Goal: Task Accomplishment & Management: Manage account settings

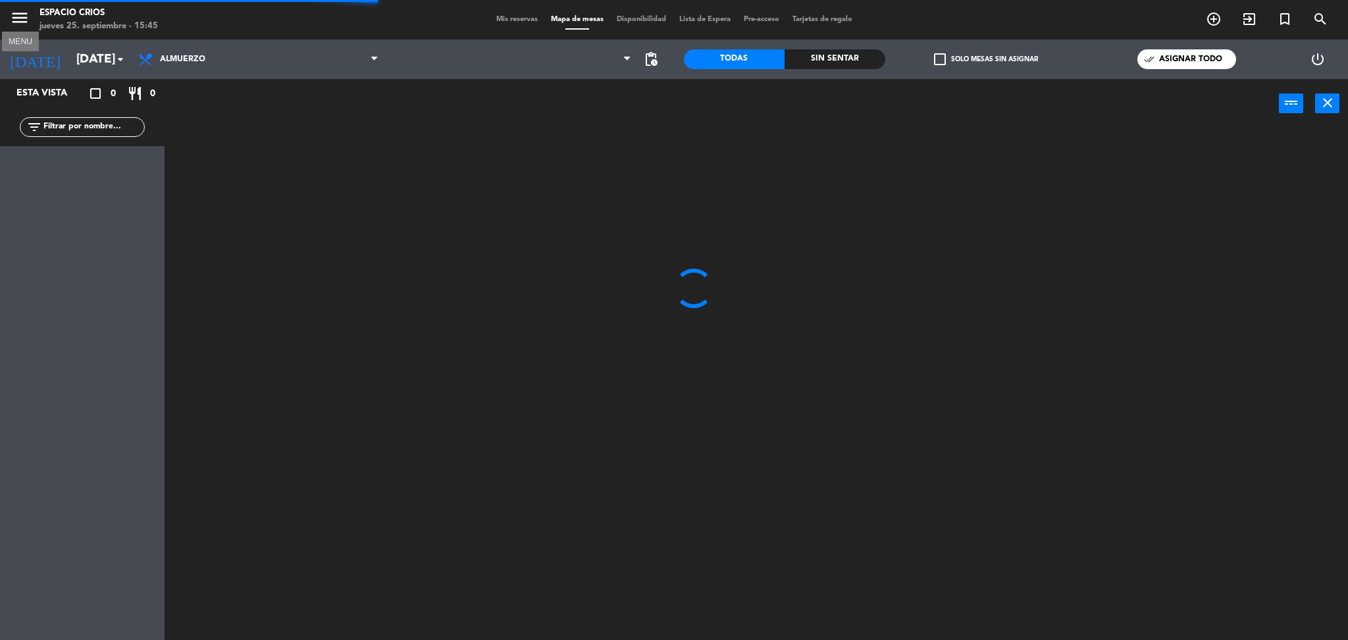
click at [26, 17] on icon "menu" at bounding box center [20, 18] width 20 height 20
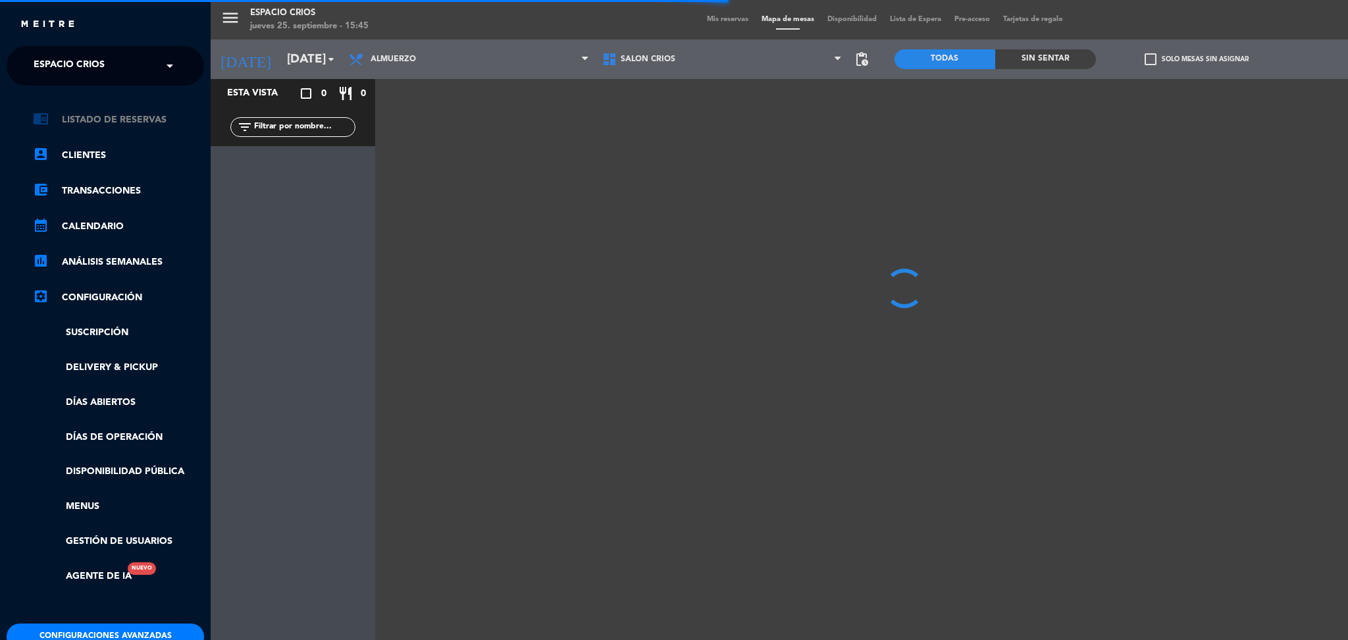
click at [145, 118] on link "chrome_reader_mode Listado de Reservas" at bounding box center [118, 120] width 171 height 16
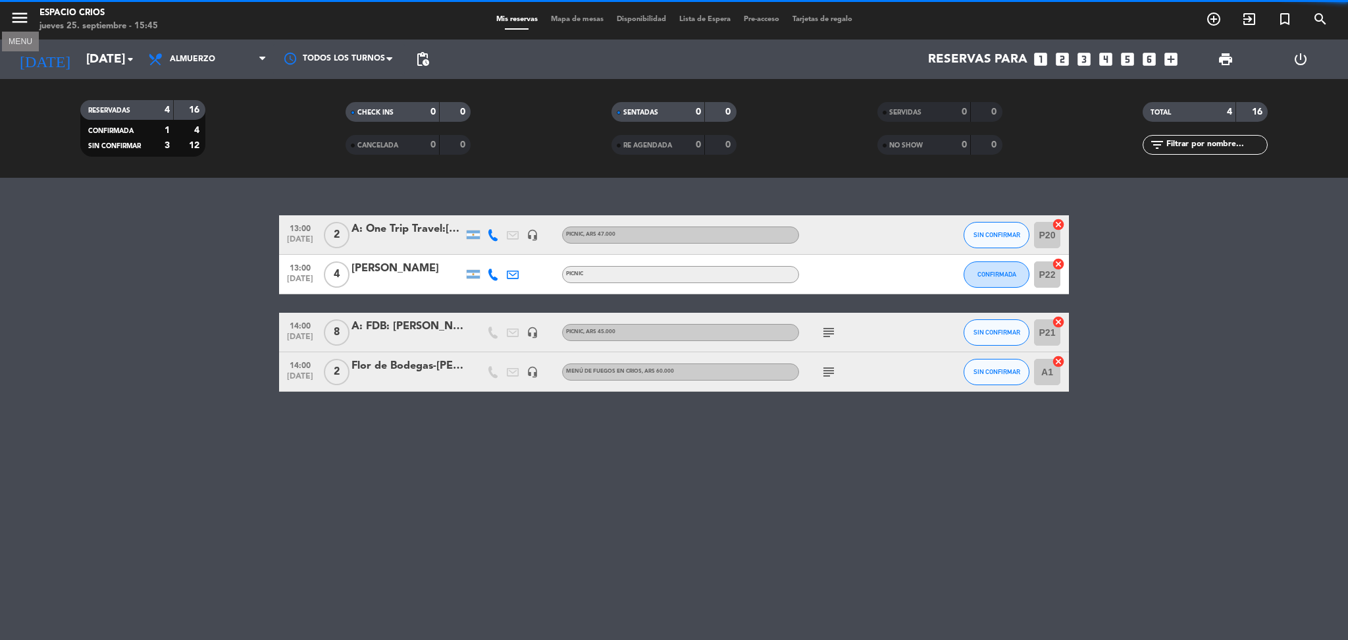
click at [18, 14] on icon "menu" at bounding box center [20, 18] width 20 height 20
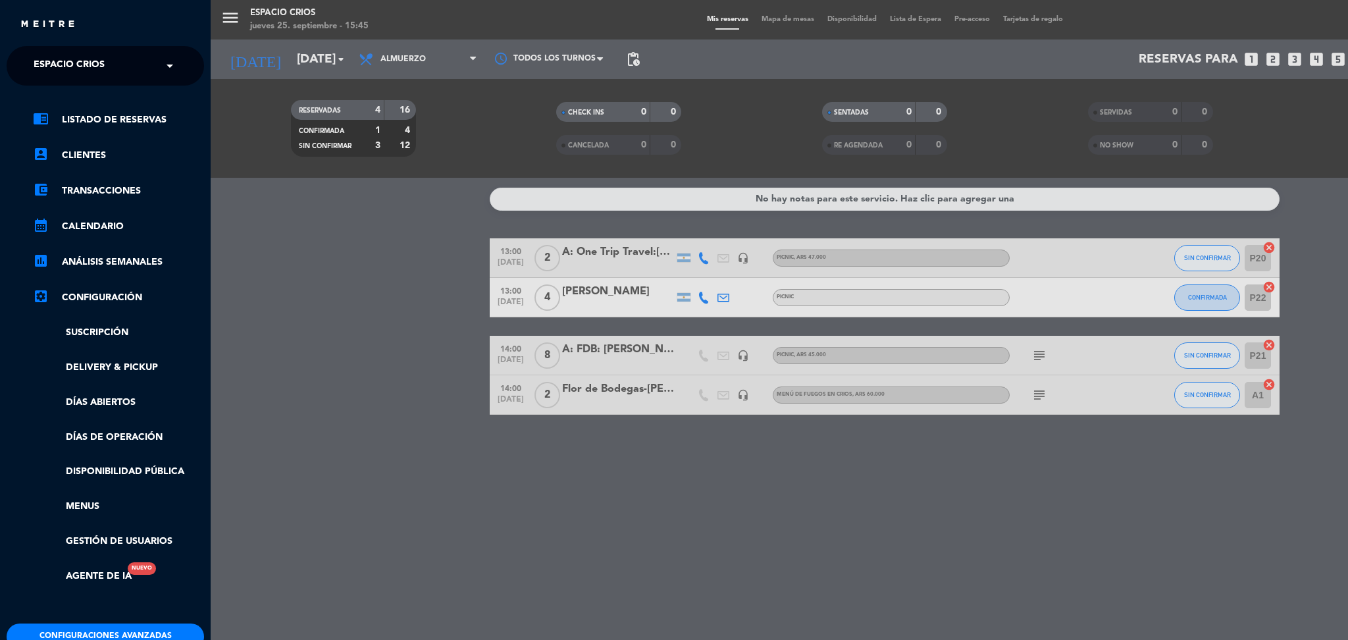
click at [70, 53] on span "Espacio Crios" at bounding box center [69, 66] width 71 height 28
type input "enlac"
click at [68, 101] on div "Enlace" at bounding box center [105, 101] width 196 height 20
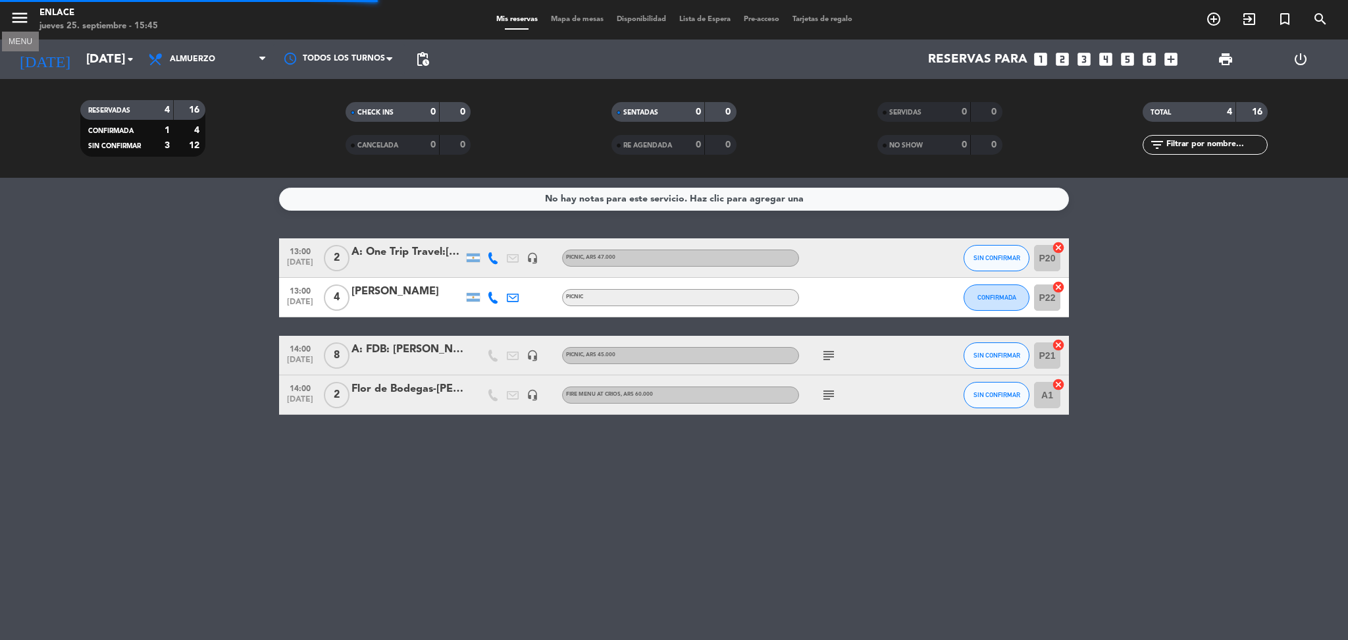
click at [16, 18] on icon "menu" at bounding box center [20, 18] width 20 height 20
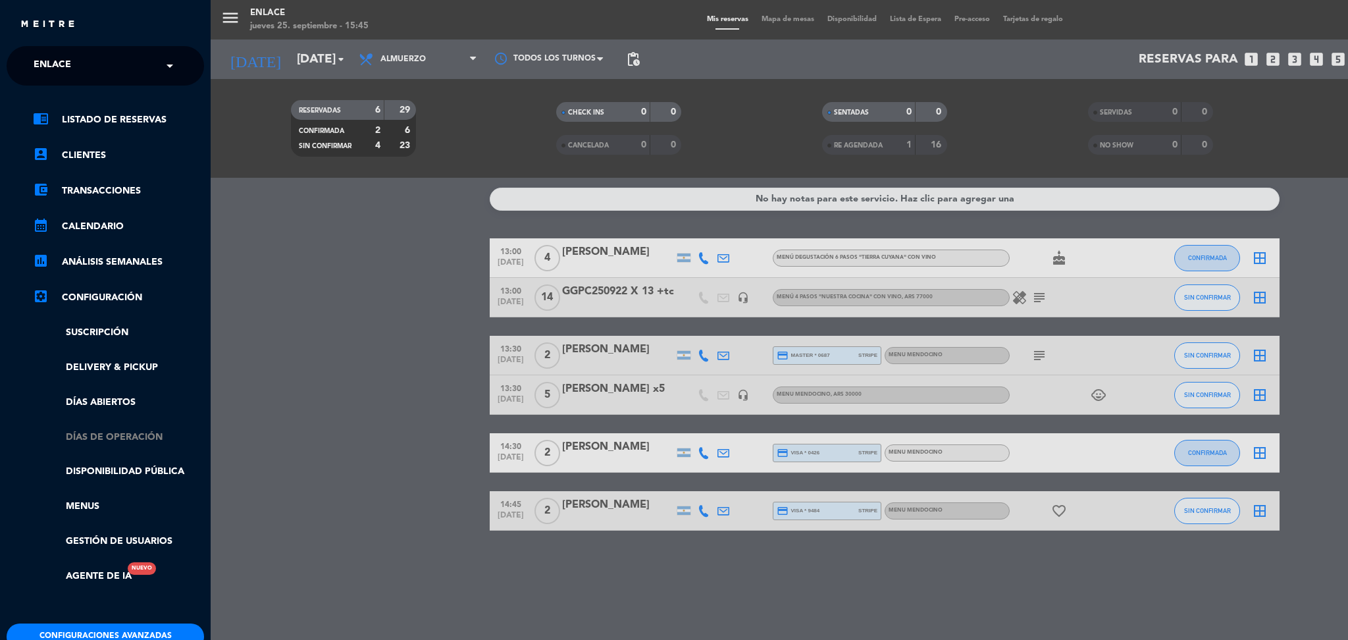
click at [145, 440] on link "Días de Operación" at bounding box center [118, 437] width 171 height 15
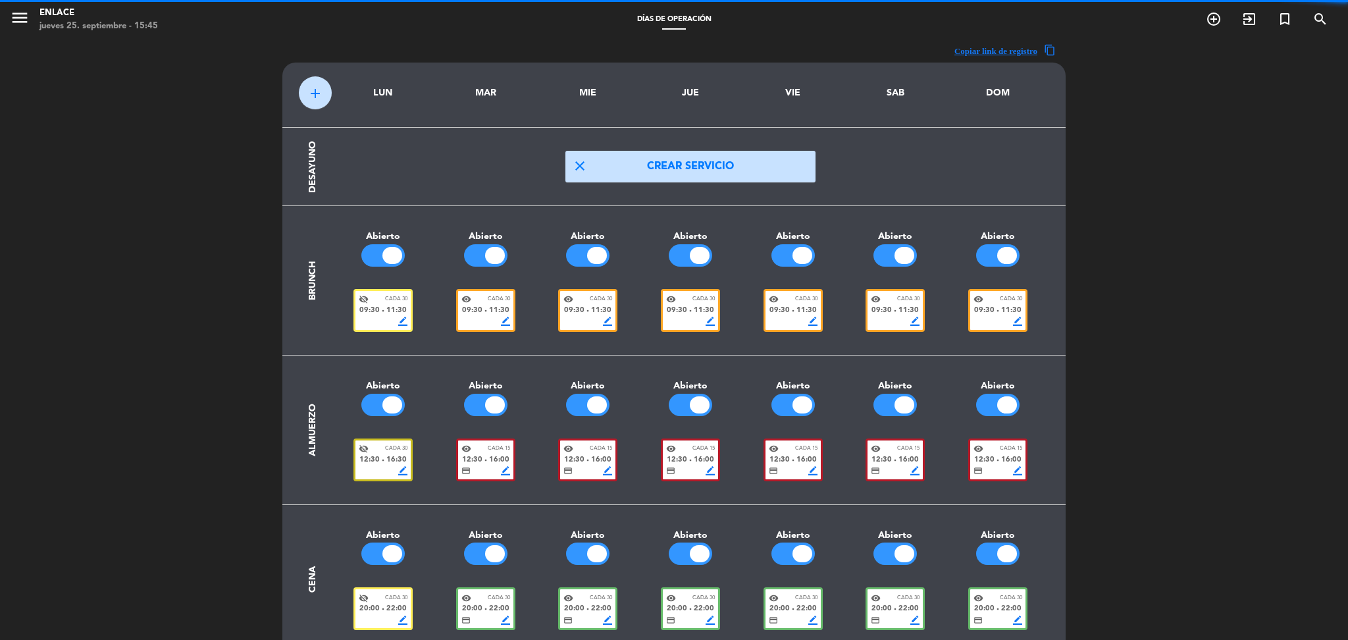
scroll to position [49, 0]
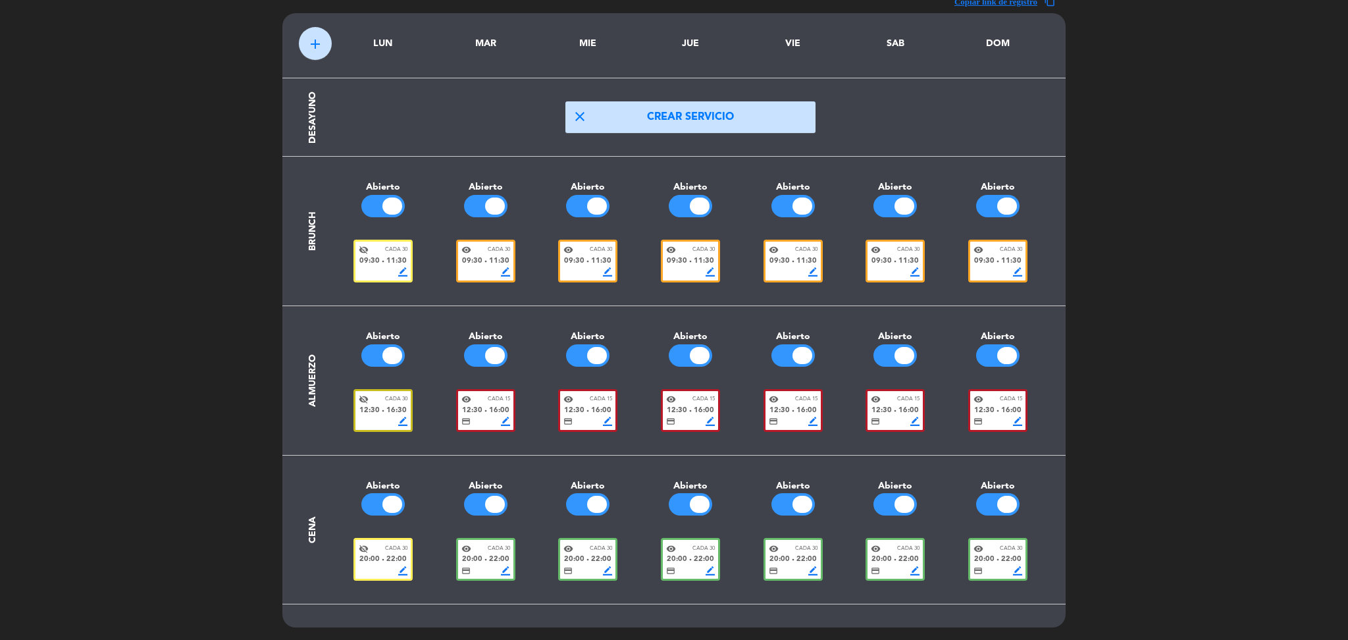
click at [588, 415] on div "12:30 fiber_manual_record 16:00" at bounding box center [587, 411] width 49 height 12
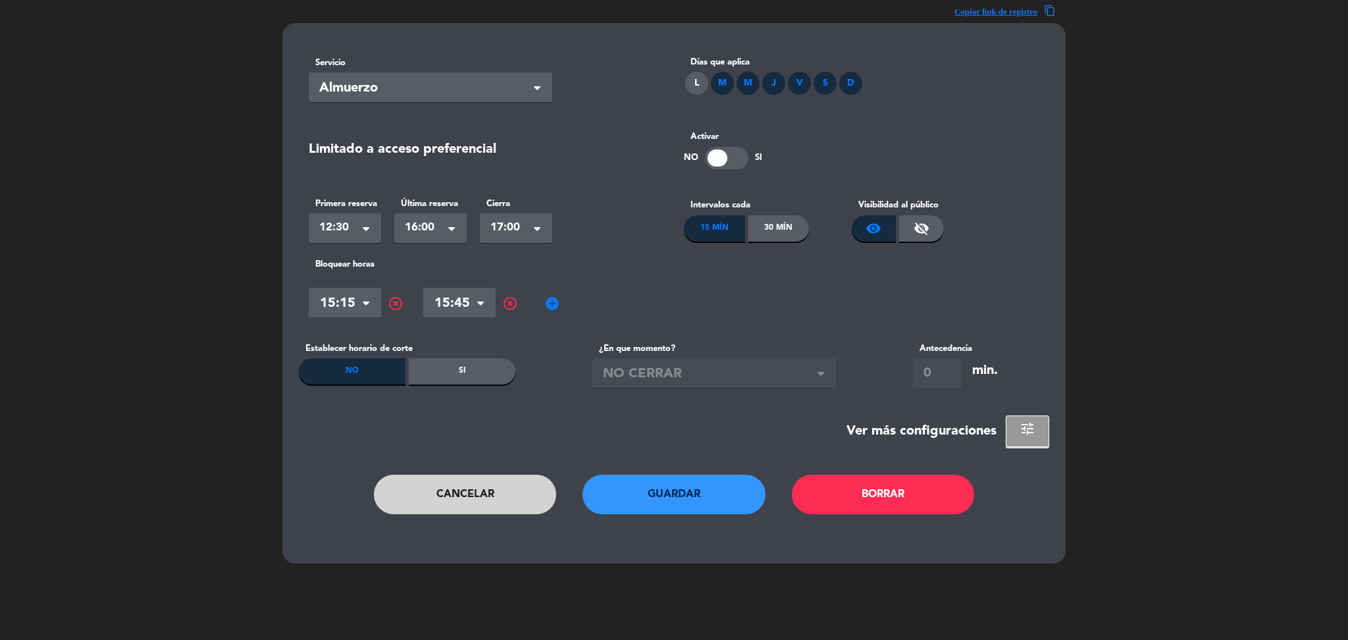
scroll to position [0, 0]
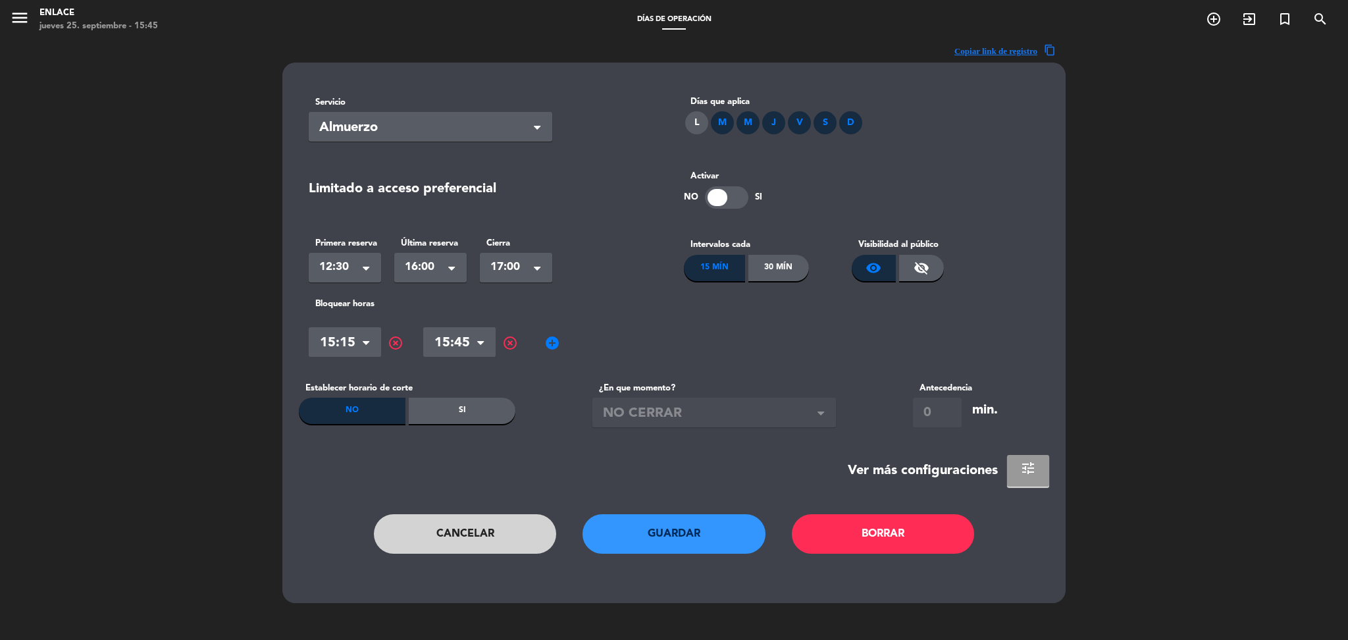
click at [1042, 476] on button "tune" at bounding box center [1028, 471] width 42 height 32
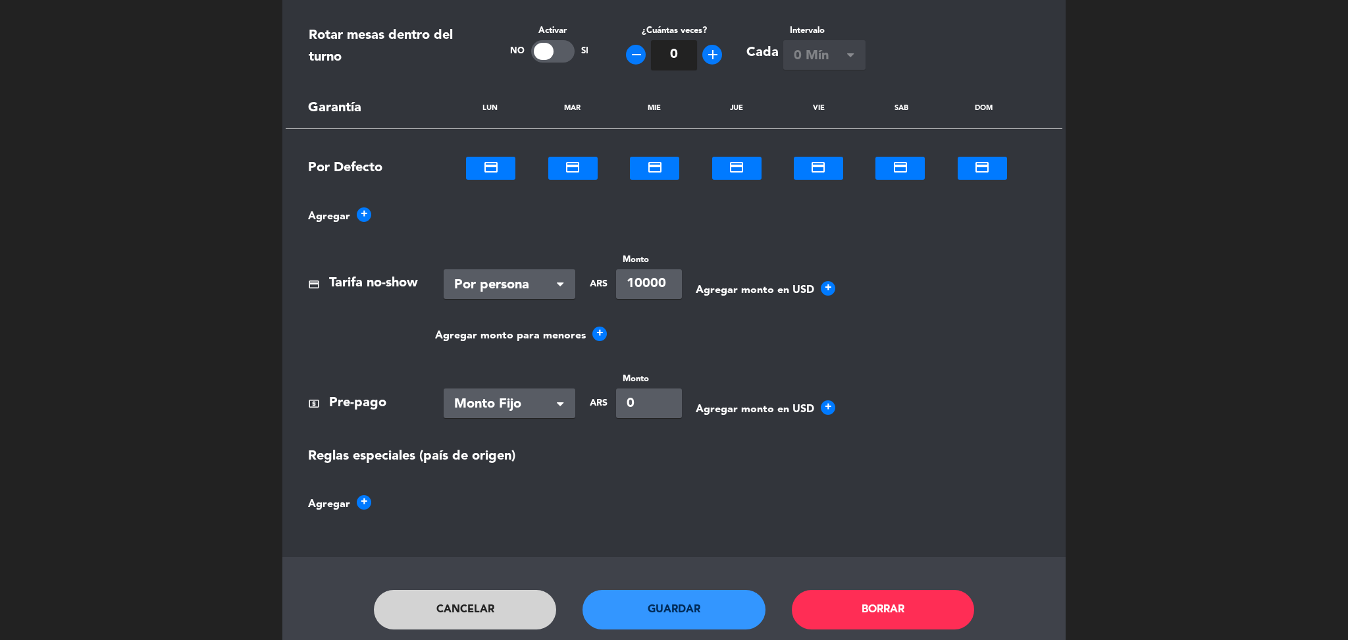
scroll to position [797, 0]
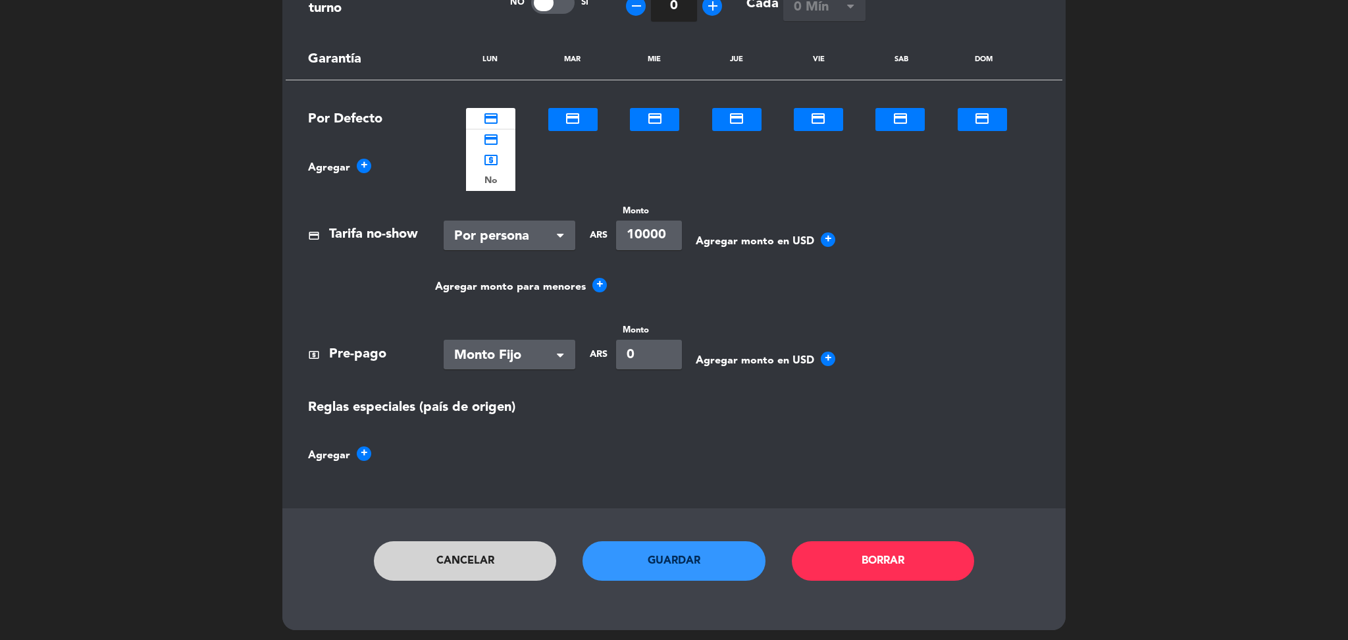
click at [495, 125] on span "credit_card" at bounding box center [491, 119] width 16 height 16
click at [501, 176] on div "No" at bounding box center [490, 180] width 49 height 20
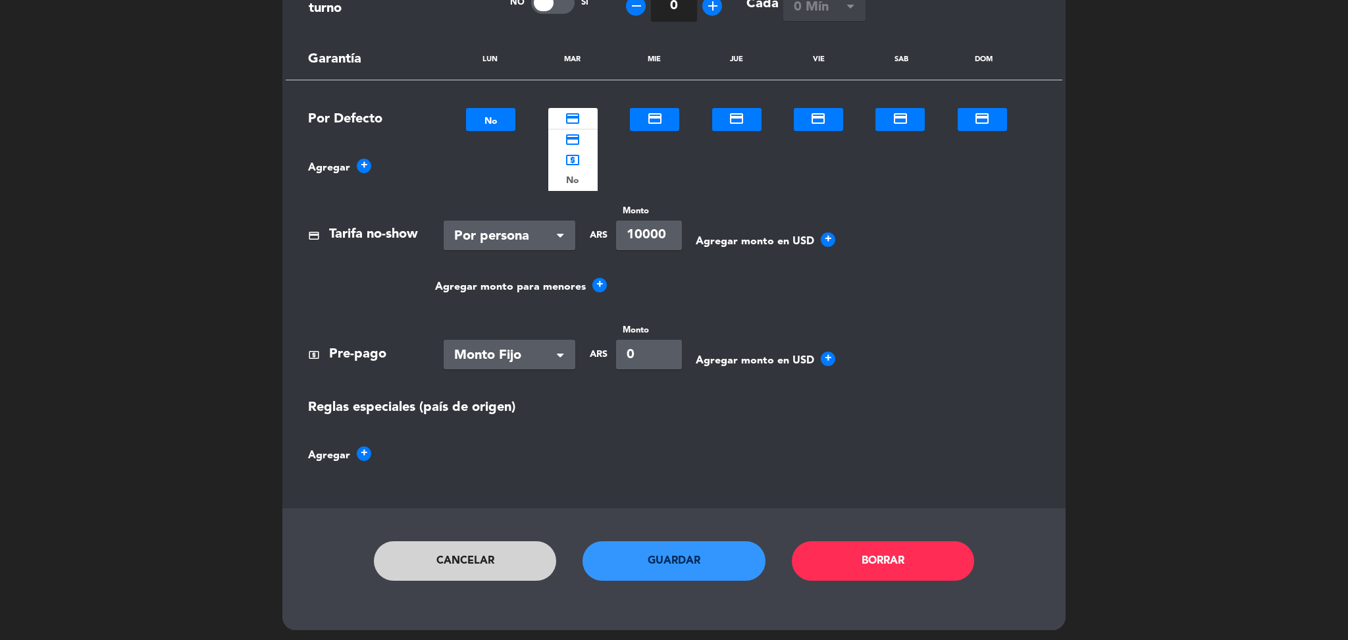
click at [590, 121] on div at bounding box center [572, 116] width 49 height 15
click at [587, 176] on div "No" at bounding box center [572, 180] width 49 height 20
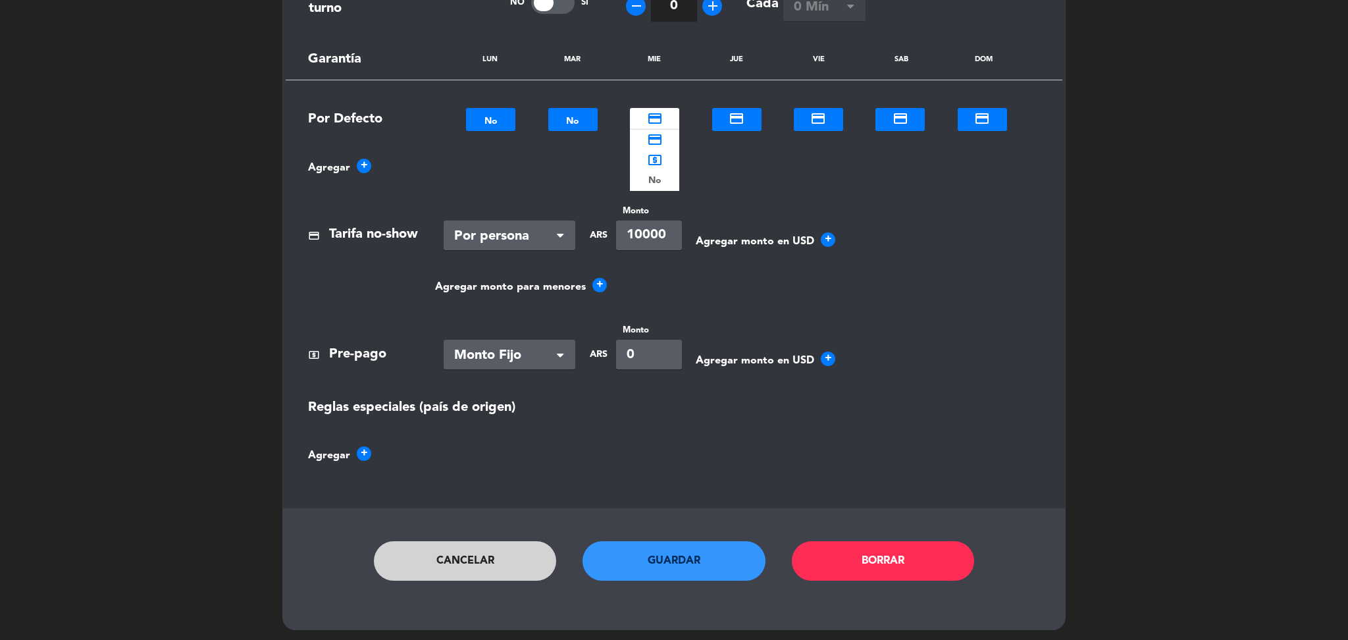
click at [659, 118] on div at bounding box center [654, 116] width 49 height 15
click at [658, 174] on b "No" at bounding box center [654, 180] width 13 height 15
click at [731, 120] on div at bounding box center [736, 116] width 49 height 15
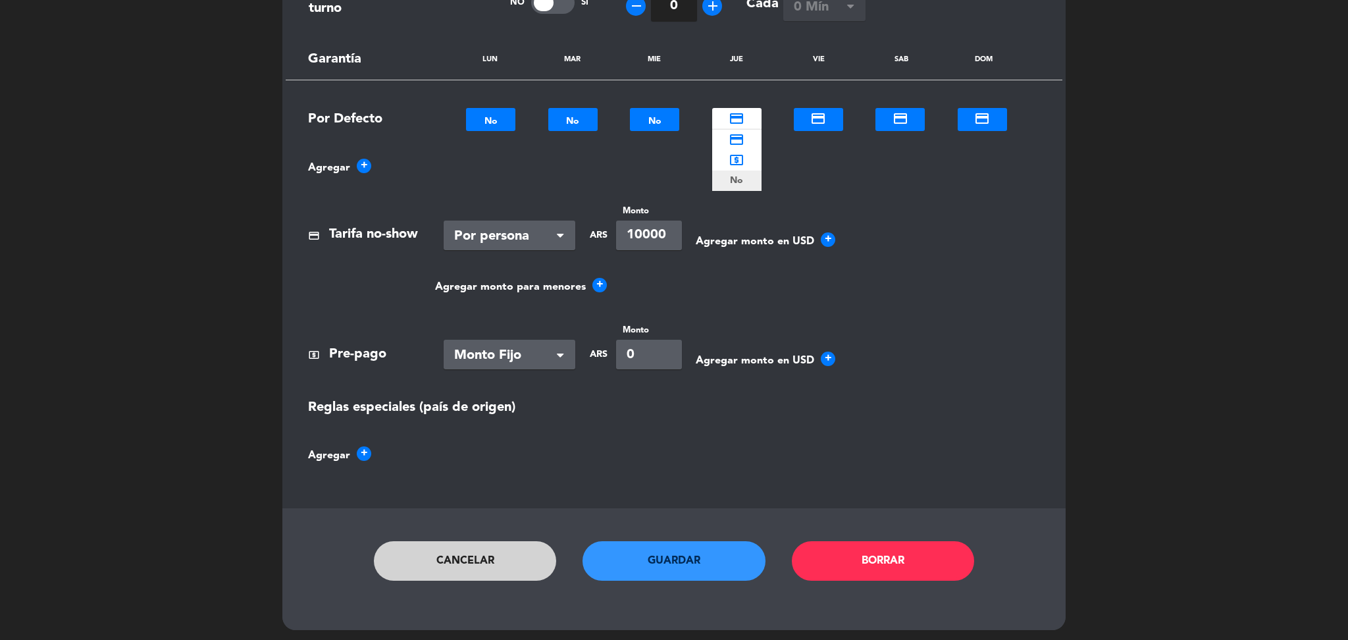
click at [728, 174] on div "No" at bounding box center [736, 180] width 49 height 20
click at [809, 109] on div at bounding box center [818, 116] width 49 height 15
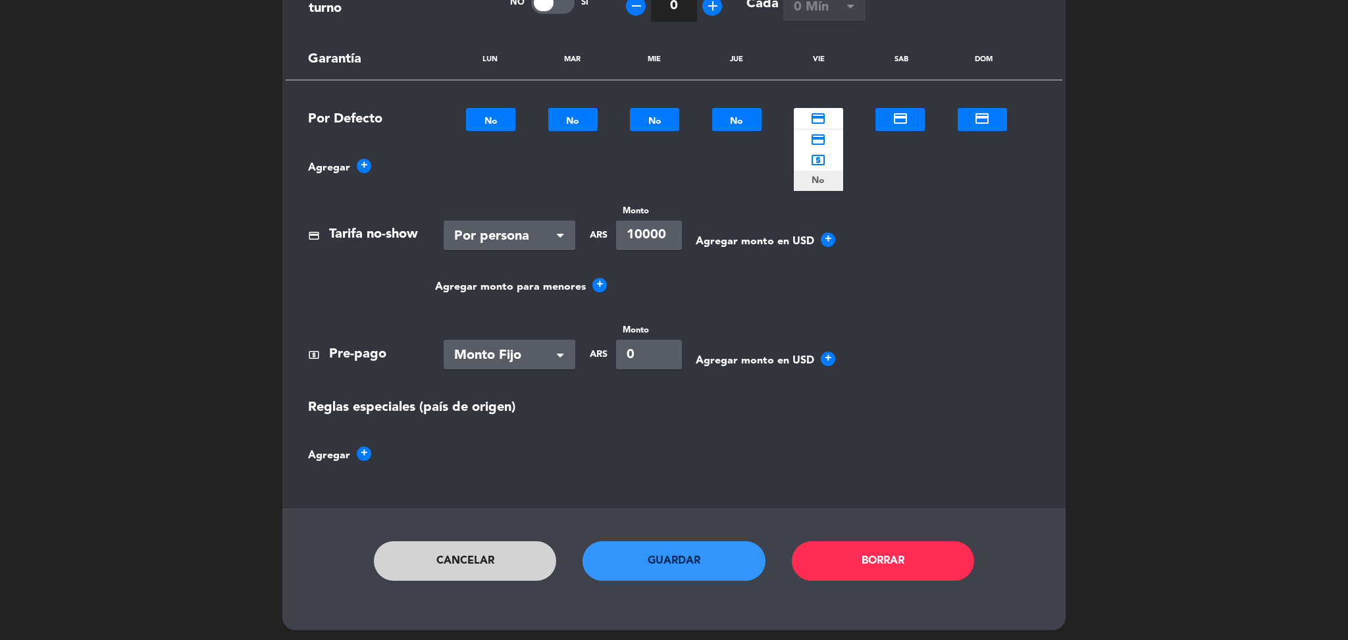
click at [813, 175] on b "No" at bounding box center [817, 180] width 13 height 15
click at [892, 120] on div at bounding box center [899, 116] width 49 height 15
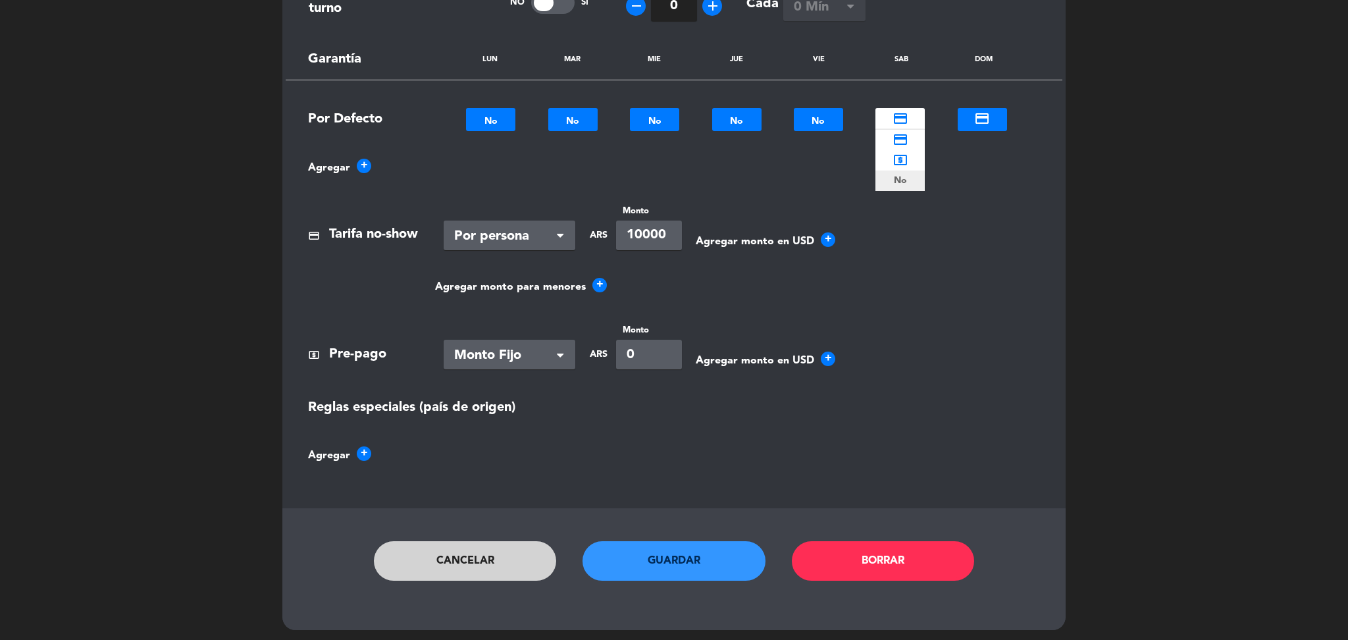
click at [904, 182] on b "No" at bounding box center [900, 180] width 13 height 15
click at [1001, 113] on div at bounding box center [981, 116] width 49 height 15
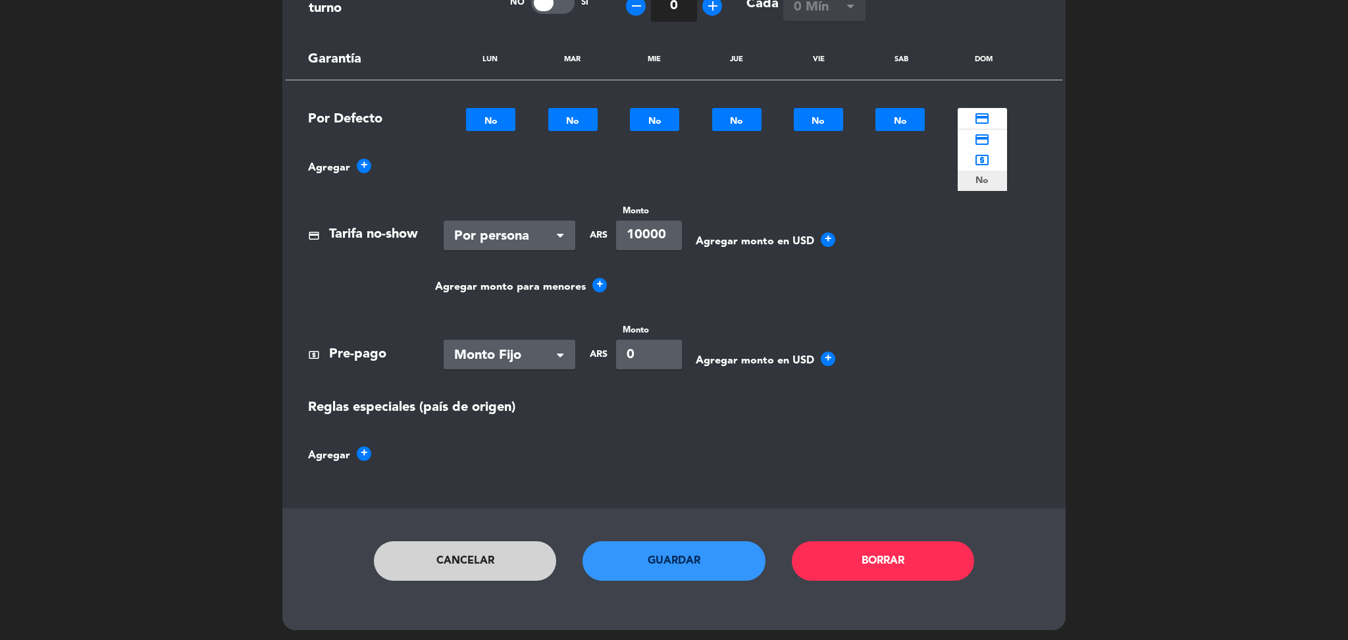
click at [978, 177] on b "No" at bounding box center [981, 180] width 13 height 15
click at [685, 553] on button "Guardar" at bounding box center [673, 560] width 183 height 39
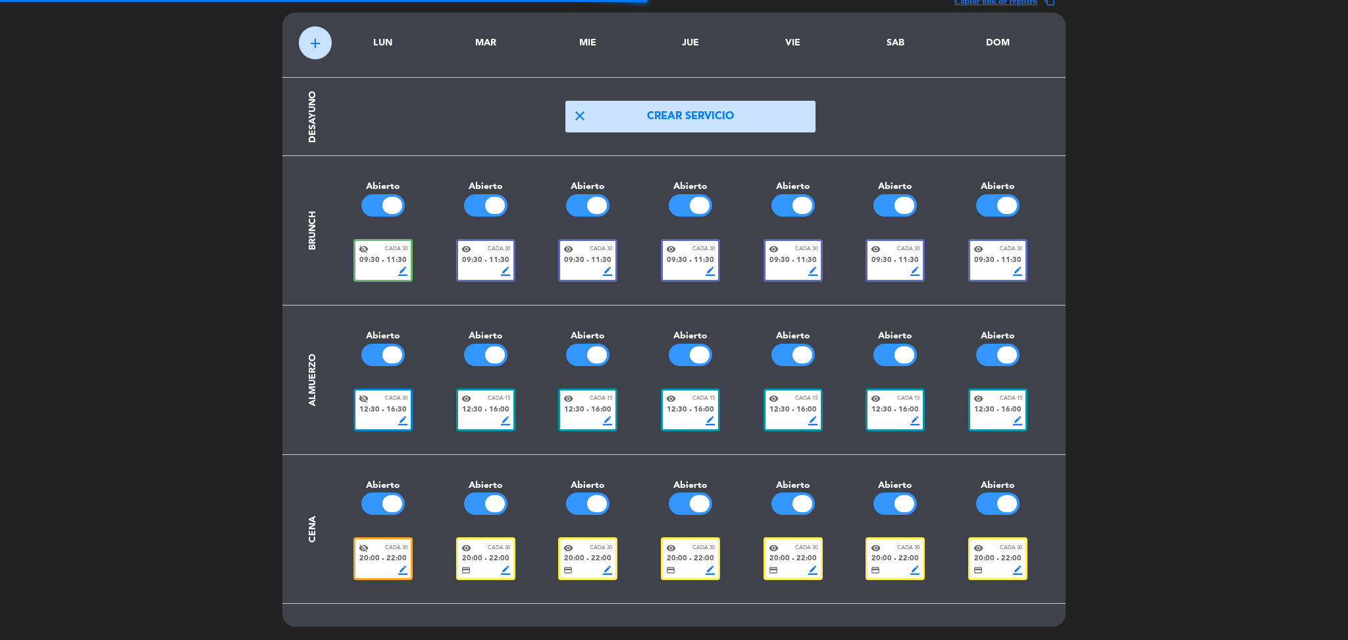
scroll to position [49, 0]
click at [380, 540] on div "visibility_off Cada 30 20:00 fiber_manual_record 22:00 border_color" at bounding box center [382, 559] width 59 height 43
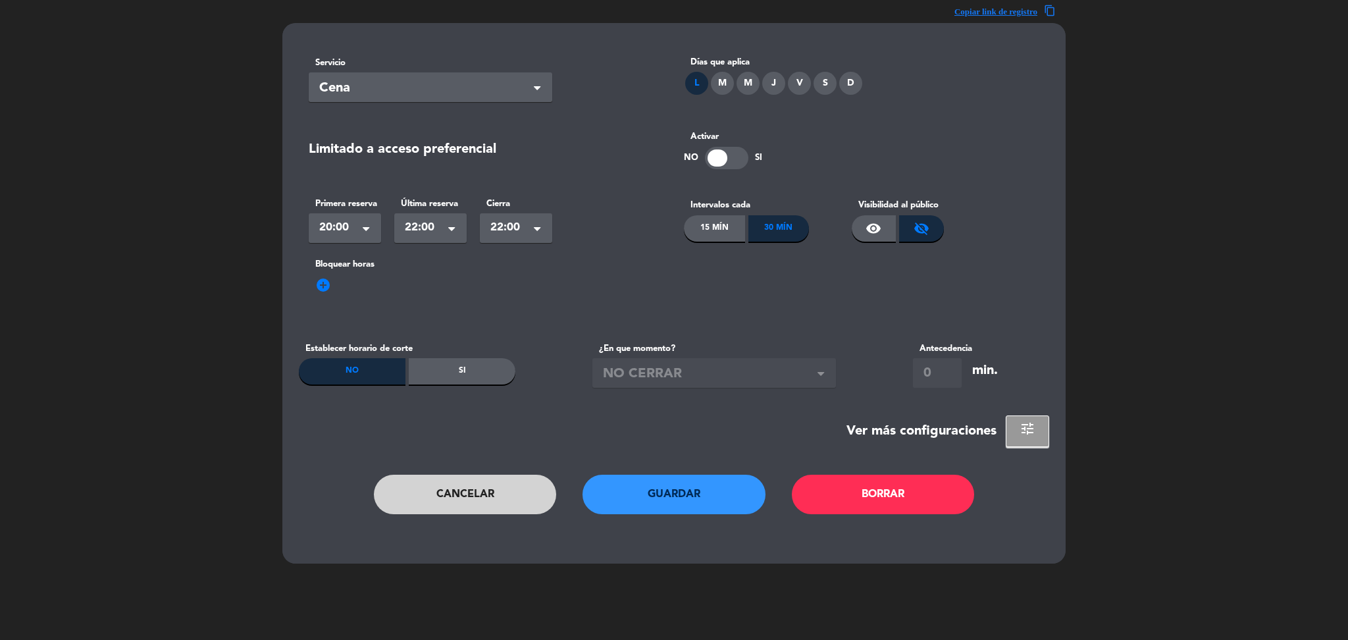
scroll to position [0, 0]
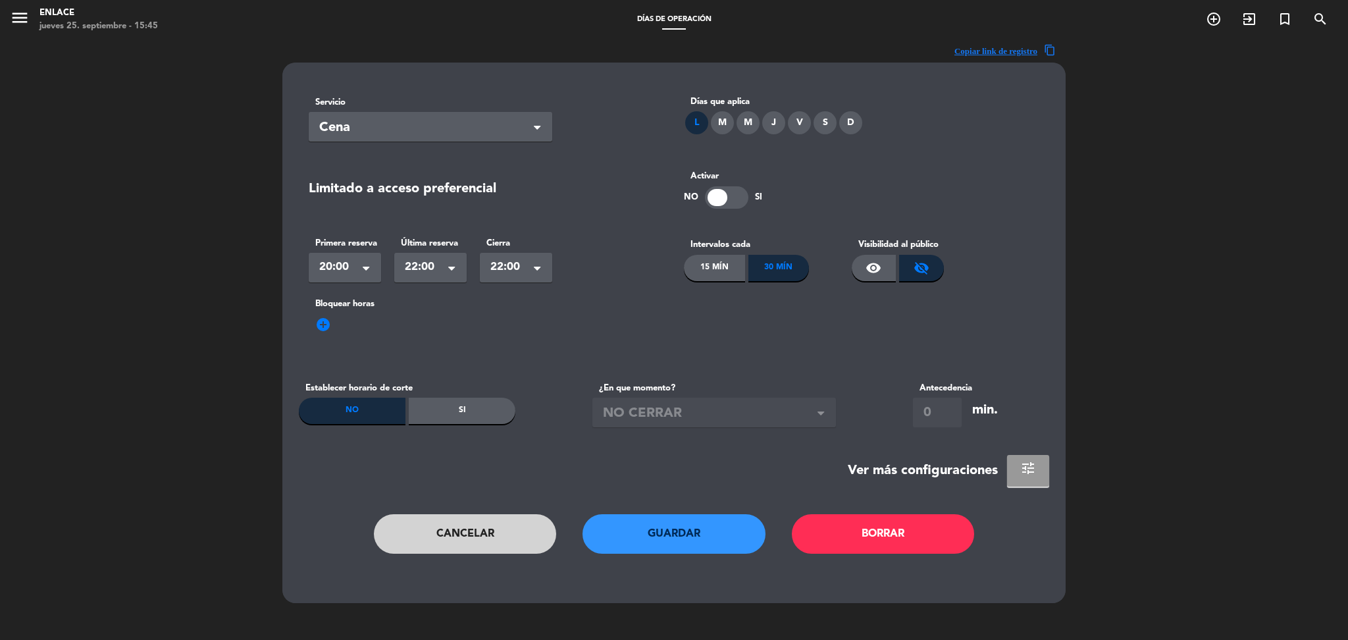
click at [1018, 469] on button "tune" at bounding box center [1028, 471] width 42 height 32
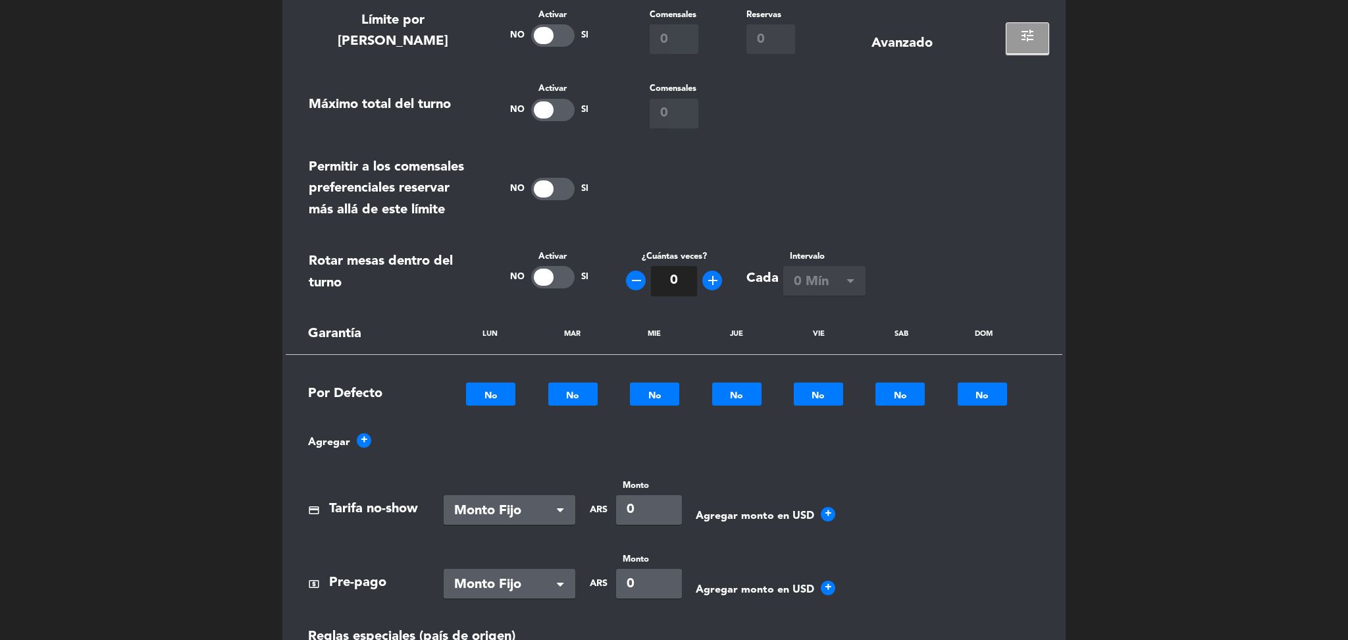
scroll to position [753, 0]
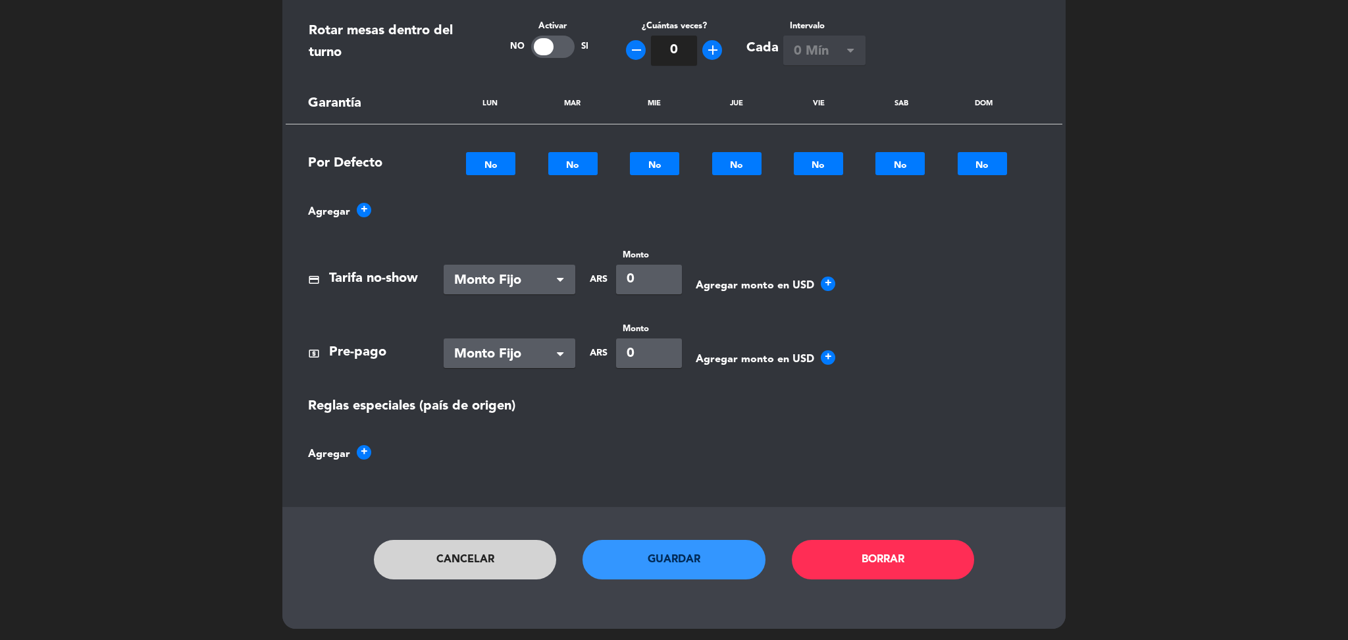
click at [489, 557] on button "Cancelar" at bounding box center [465, 559] width 183 height 39
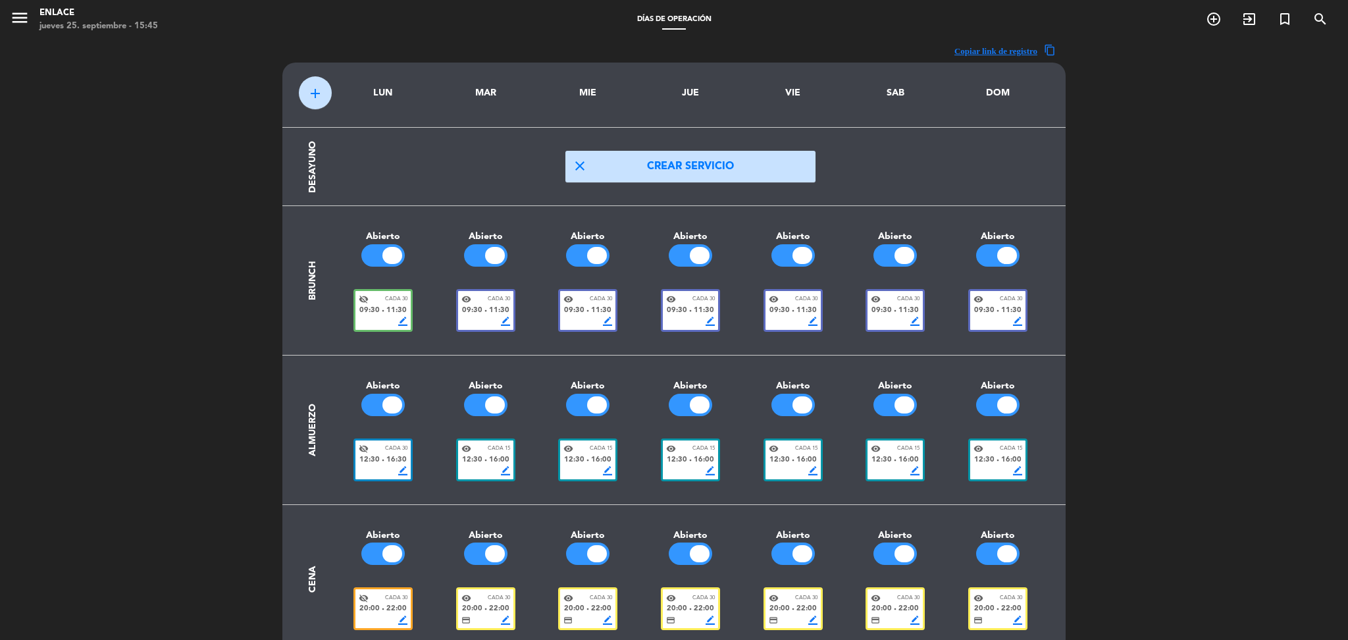
scroll to position [49, 0]
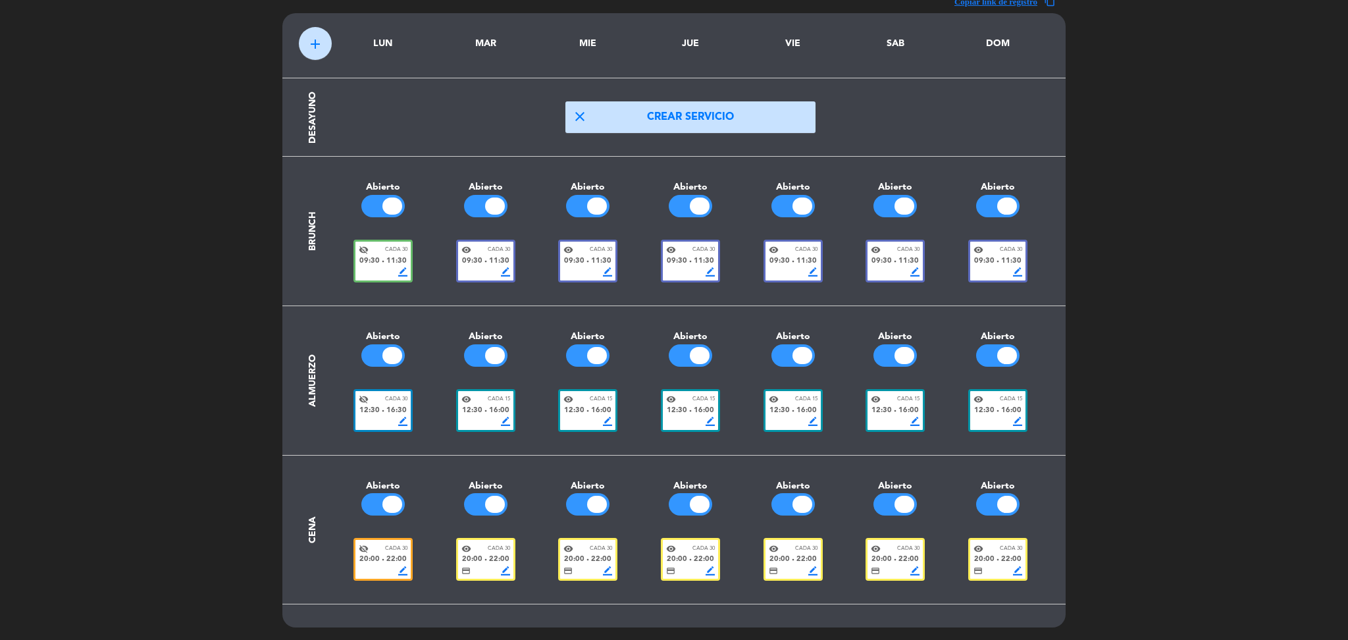
click at [484, 558] on span "fiber_manual_record" at bounding box center [485, 559] width 3 height 3
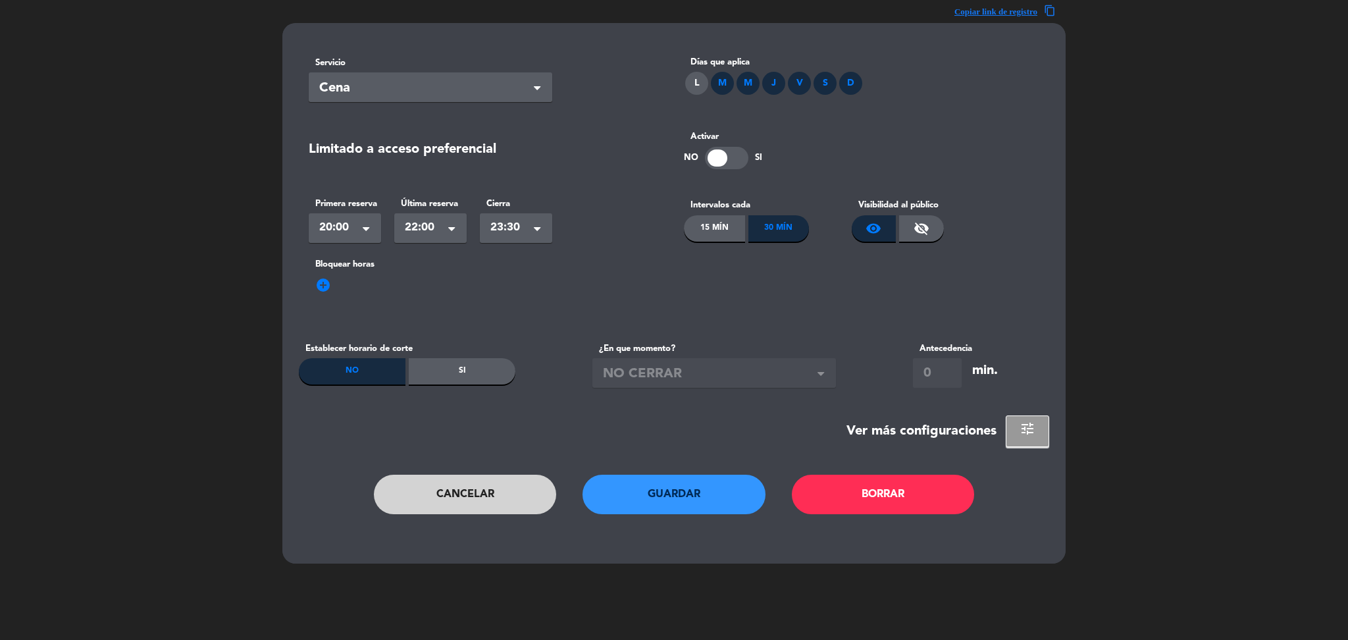
scroll to position [0, 0]
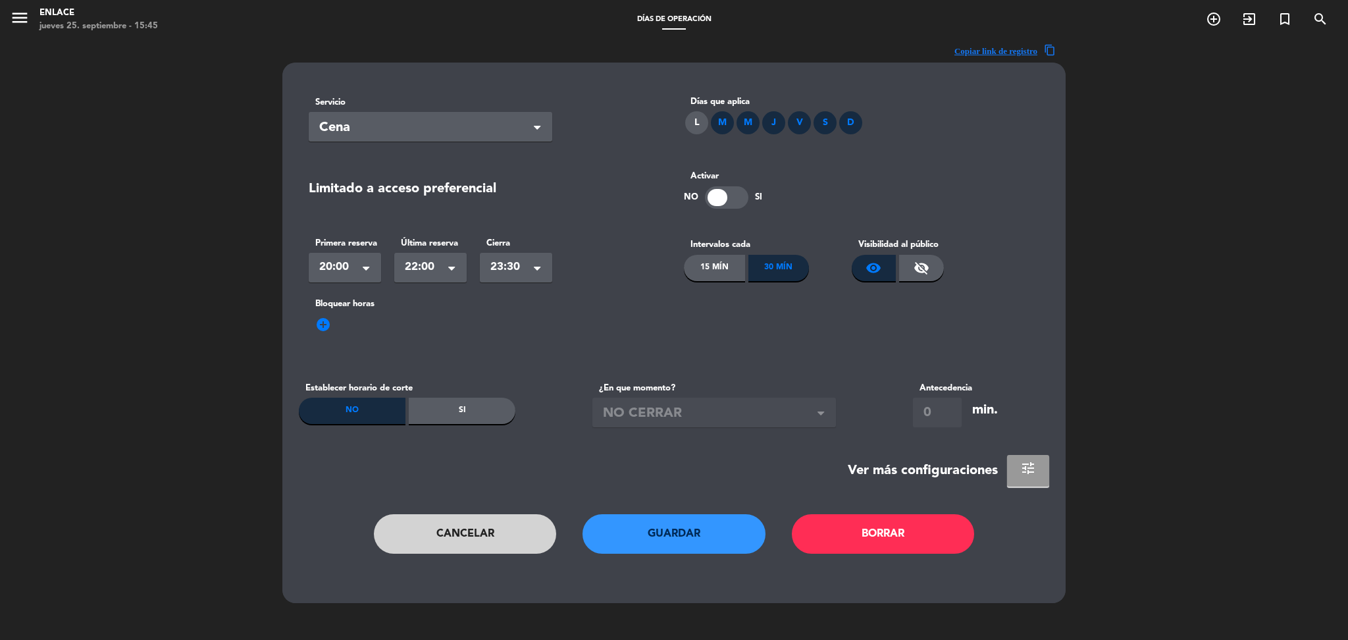
click at [1018, 474] on button "tune" at bounding box center [1028, 471] width 42 height 32
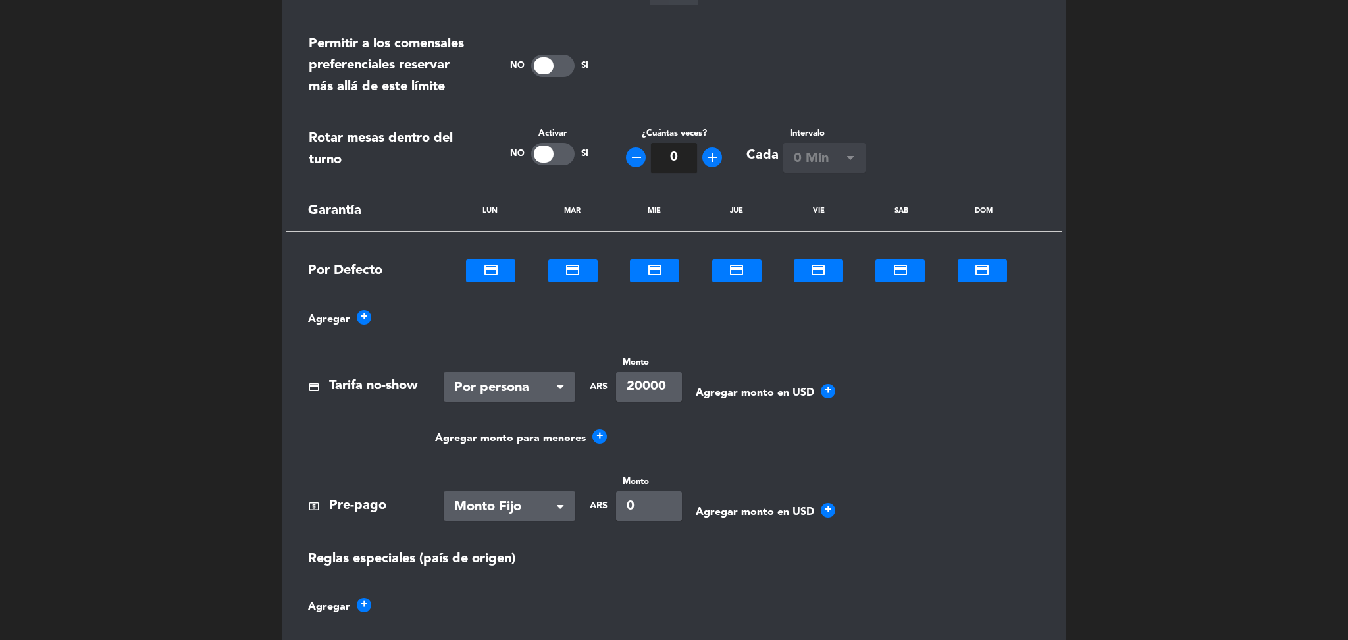
scroll to position [676, 0]
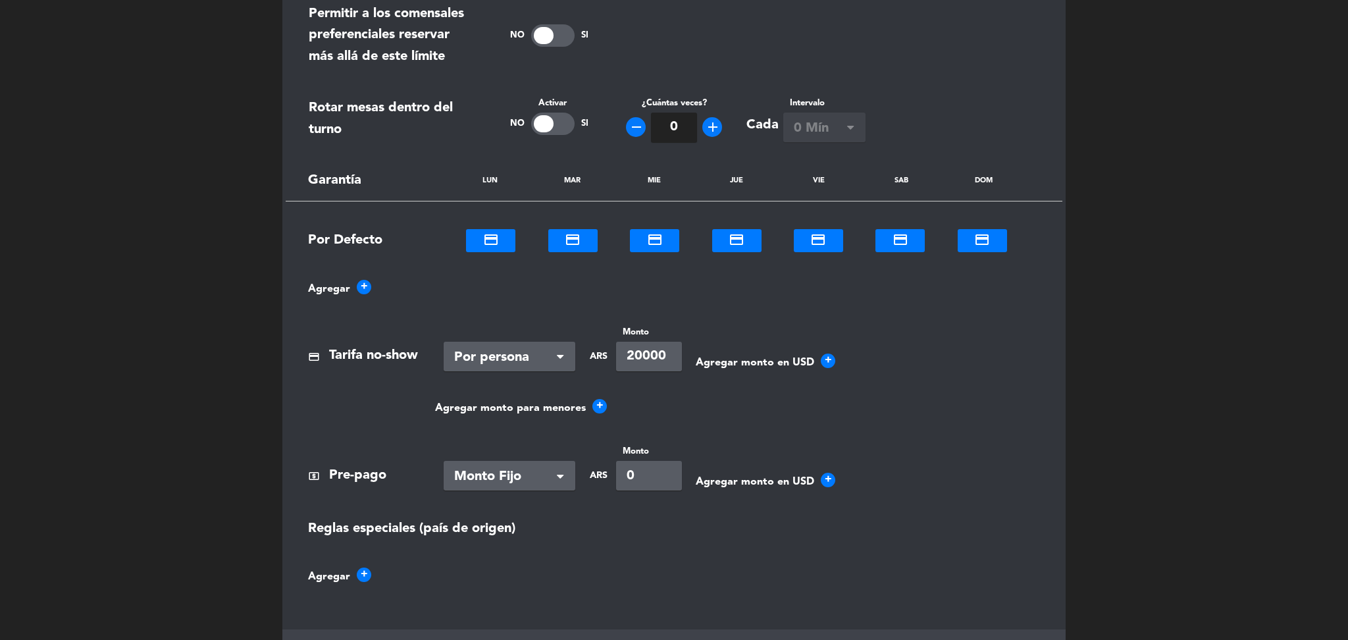
click at [492, 247] on span "credit_card" at bounding box center [491, 240] width 16 height 16
click at [492, 307] on b "No" at bounding box center [490, 301] width 13 height 15
click at [571, 247] on div "credit_card" at bounding box center [572, 240] width 49 height 21
click at [572, 303] on b "No" at bounding box center [572, 301] width 13 height 15
click at [656, 243] on div at bounding box center [654, 237] width 49 height 15
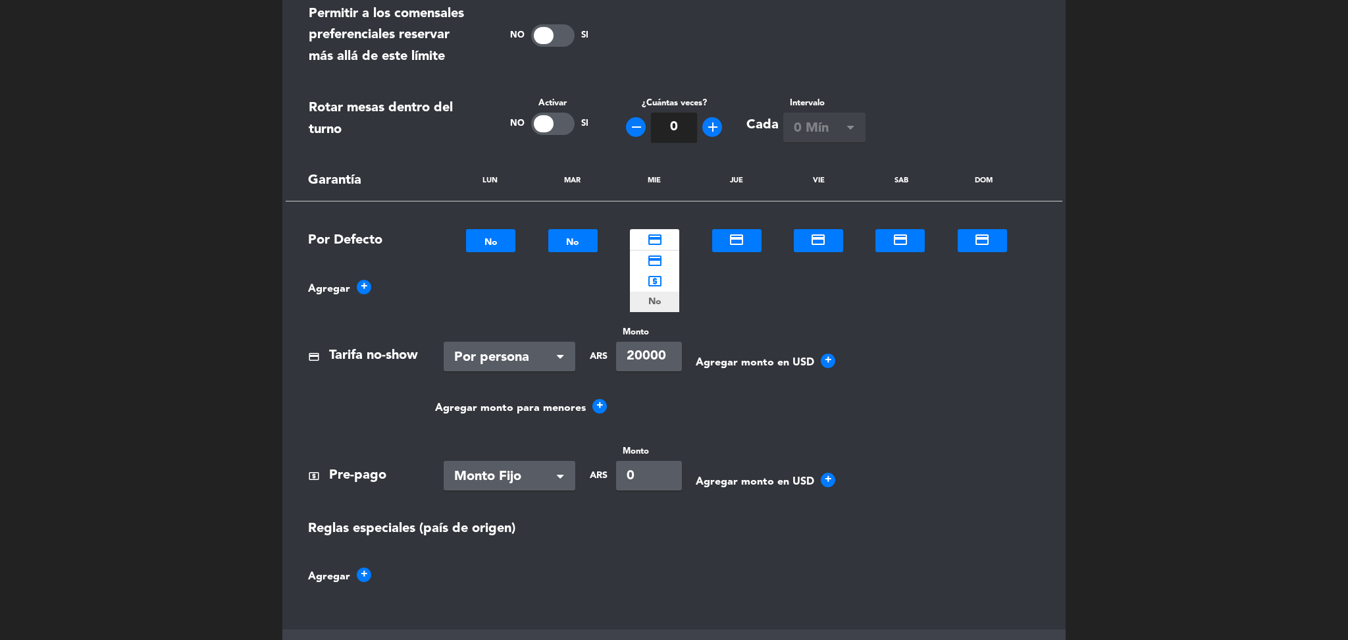
click at [655, 301] on b "No" at bounding box center [654, 301] width 13 height 15
click at [745, 240] on div at bounding box center [736, 237] width 49 height 15
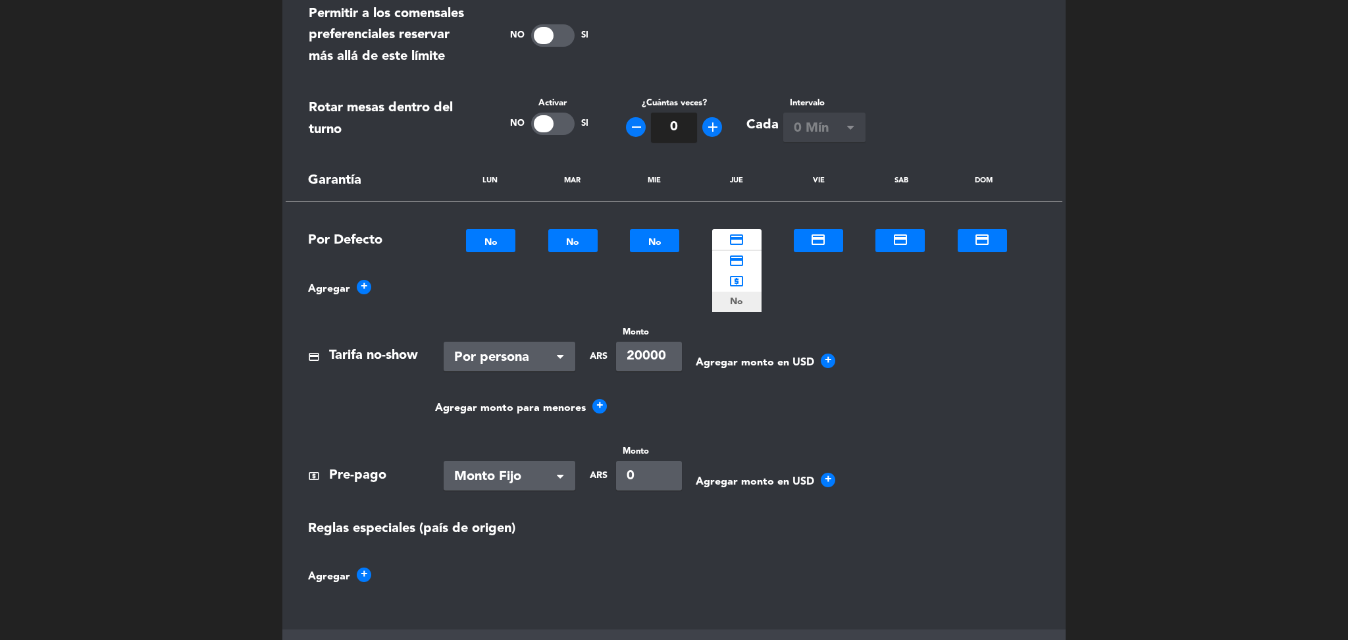
click at [737, 304] on b "No" at bounding box center [736, 301] width 13 height 15
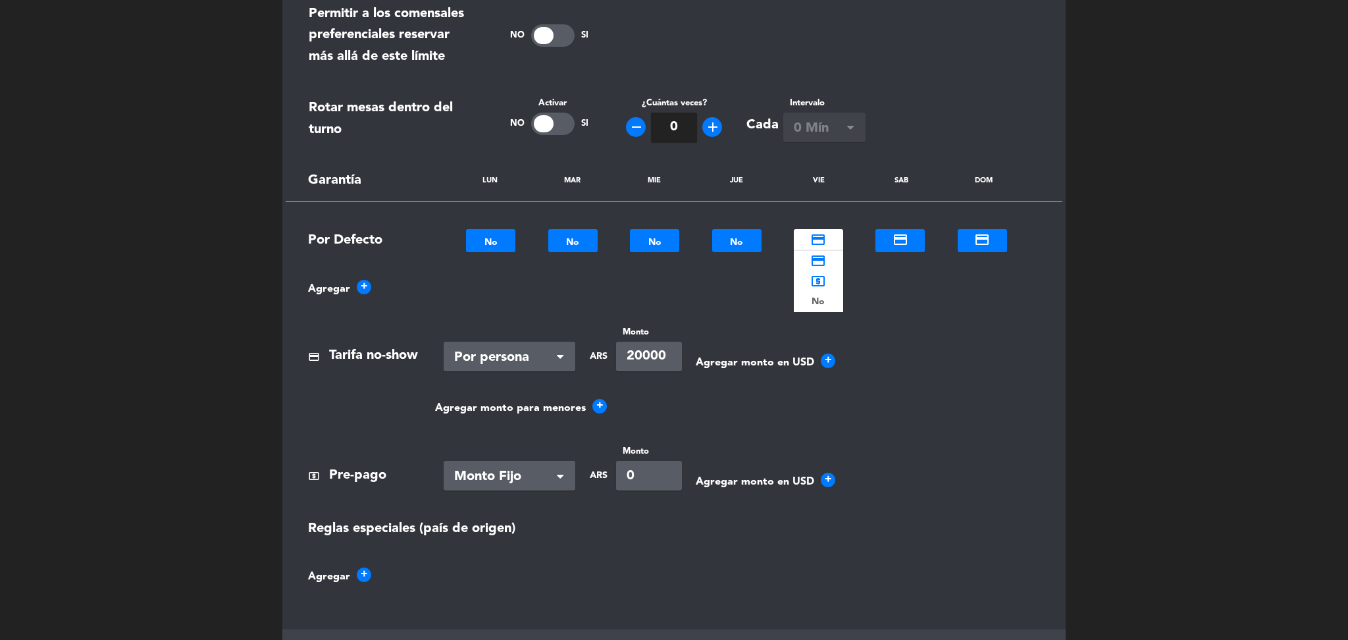
click at [826, 240] on div at bounding box center [818, 237] width 49 height 15
click at [812, 299] on b "No" at bounding box center [817, 301] width 13 height 15
click at [897, 232] on div at bounding box center [899, 237] width 49 height 15
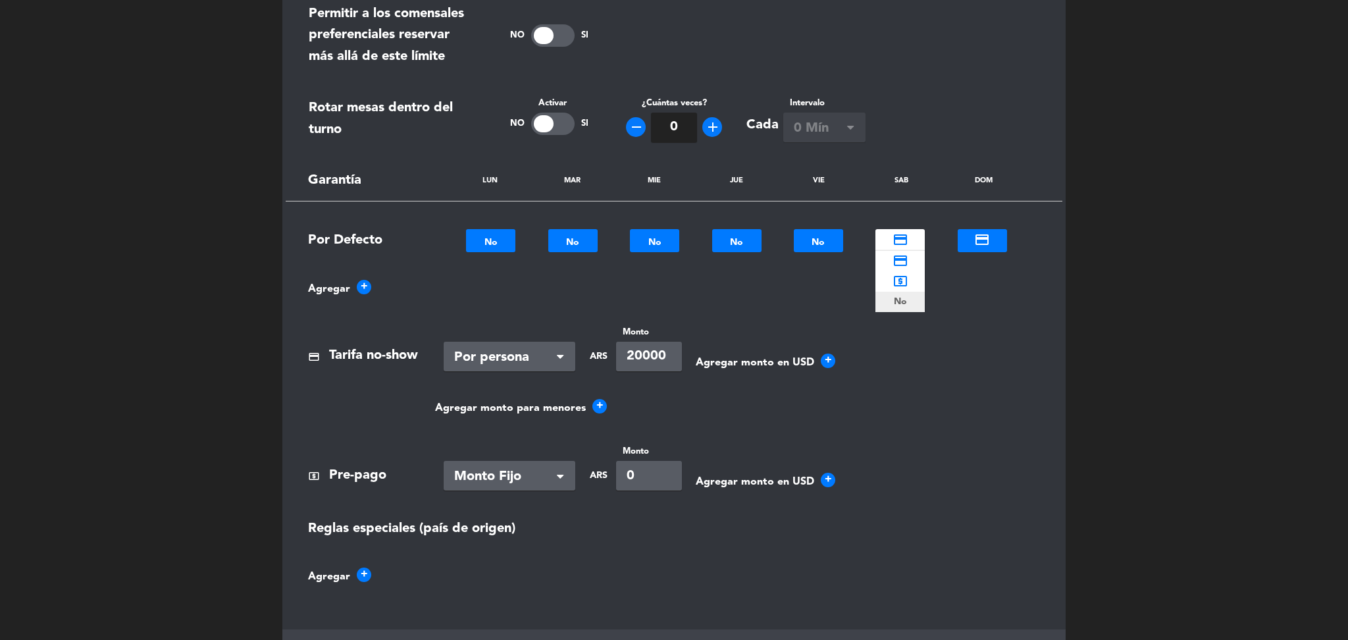
click at [903, 296] on b "No" at bounding box center [900, 301] width 13 height 15
click at [967, 244] on div at bounding box center [981, 237] width 49 height 15
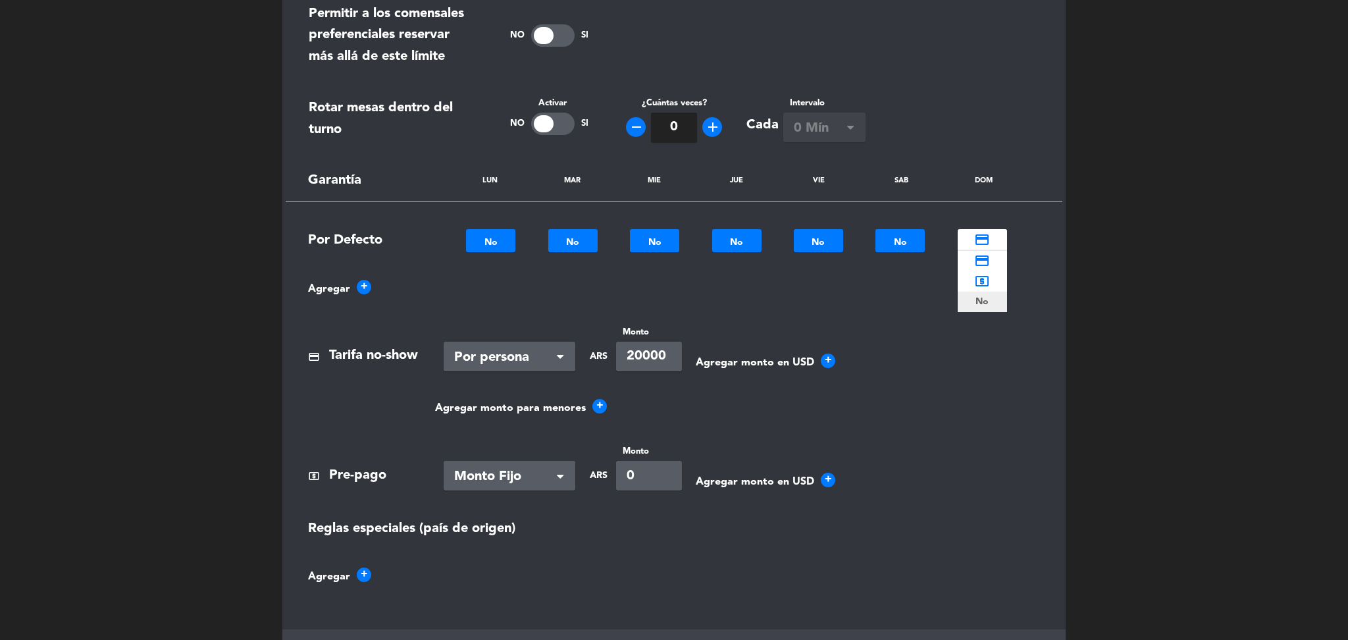
click at [970, 298] on div "No" at bounding box center [981, 302] width 49 height 20
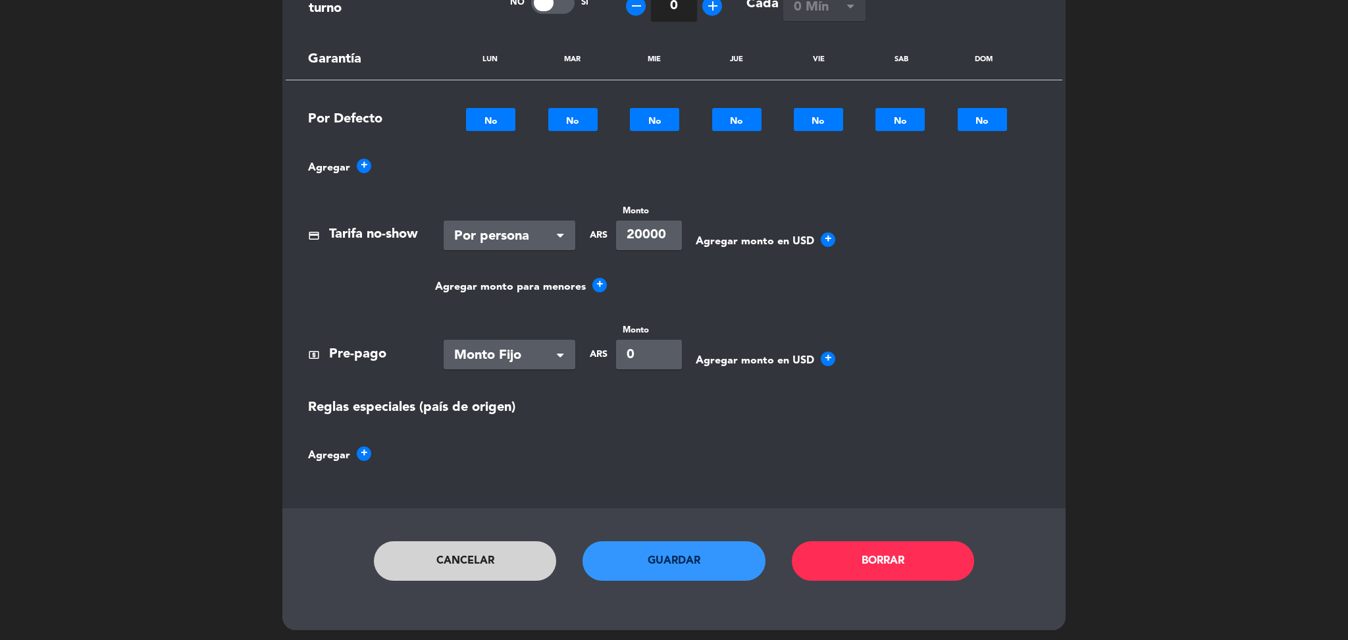
click at [666, 551] on button "Guardar" at bounding box center [673, 560] width 183 height 39
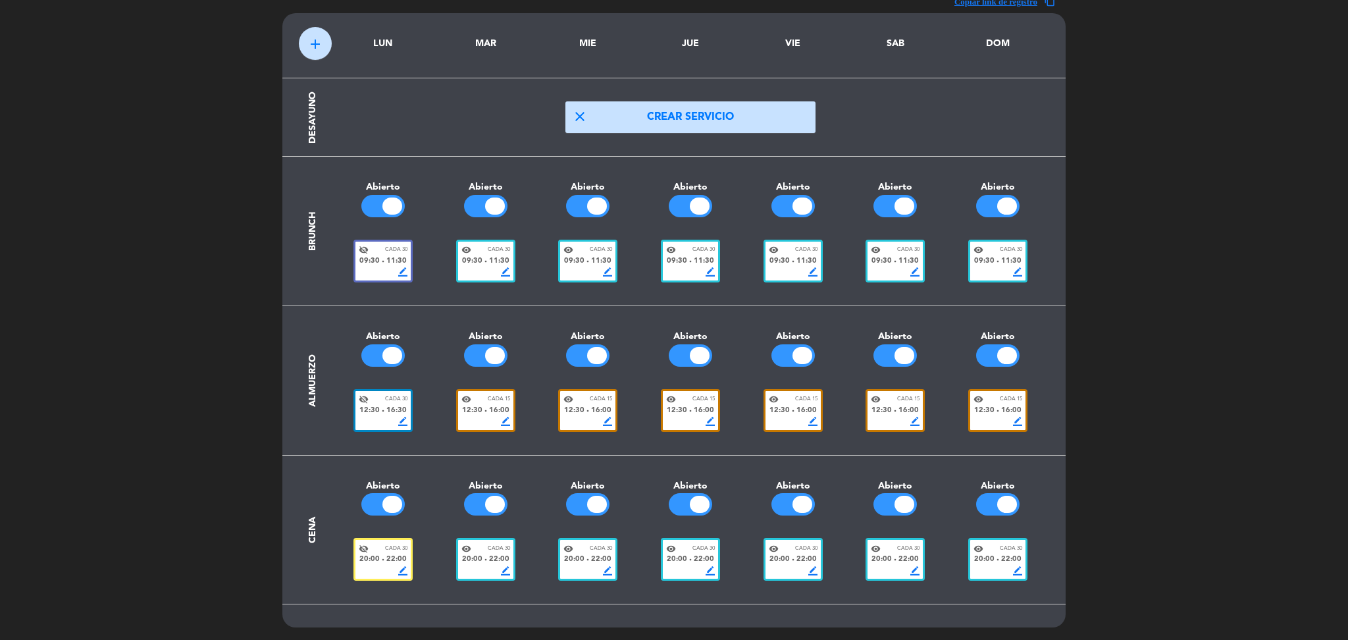
scroll to position [0, 0]
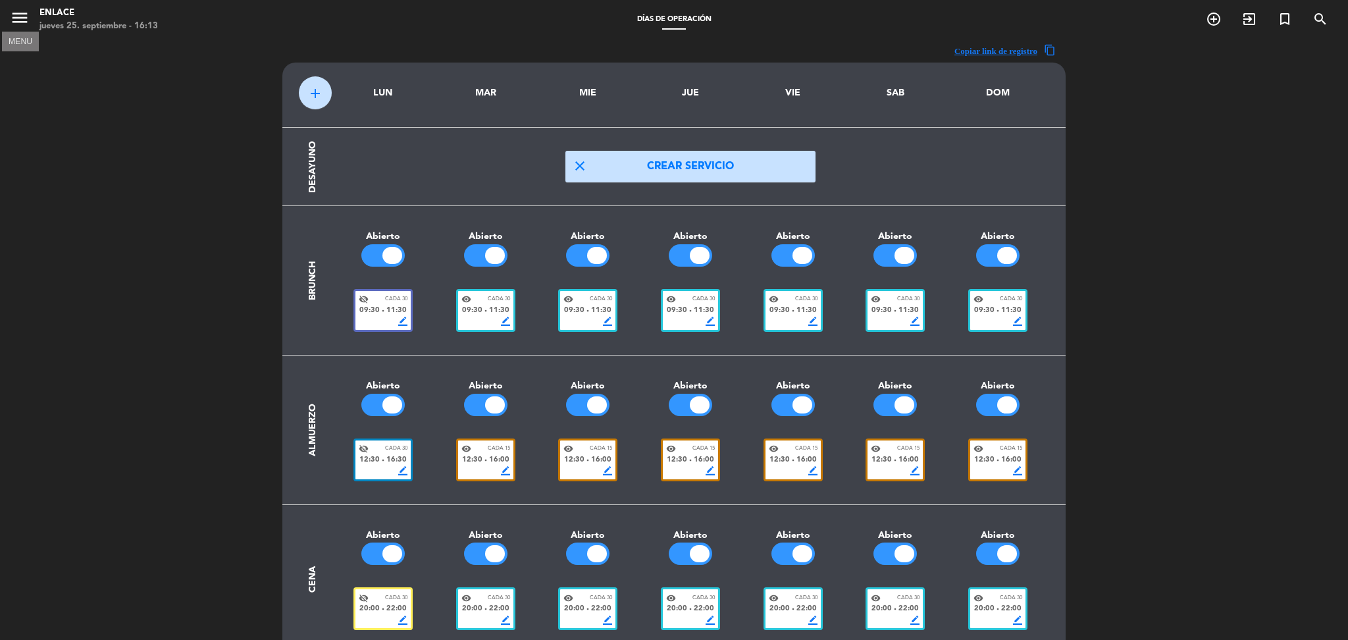
click at [20, 20] on icon "menu" at bounding box center [20, 18] width 20 height 20
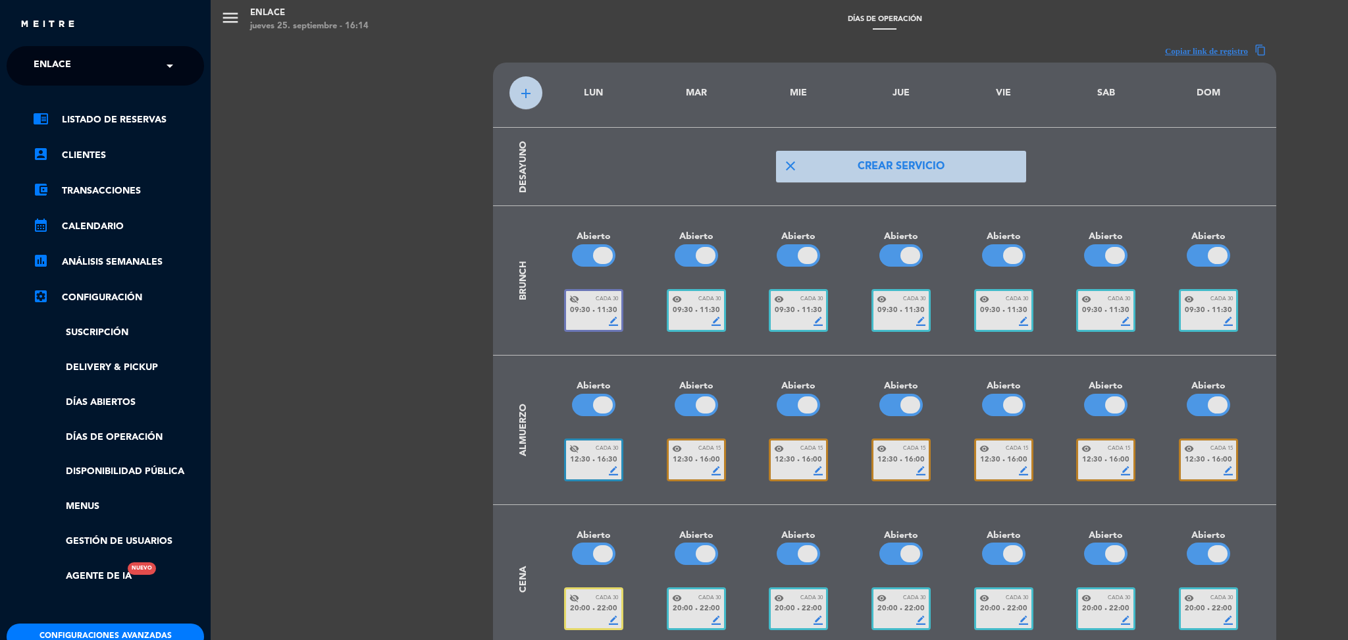
click at [59, 58] on span "Enlace" at bounding box center [53, 66] width 38 height 28
type input "corte co"
click at [55, 101] on span "Corte Comedor" at bounding box center [56, 101] width 84 height 15
click at [107, 403] on link "Días abiertos" at bounding box center [118, 402] width 171 height 15
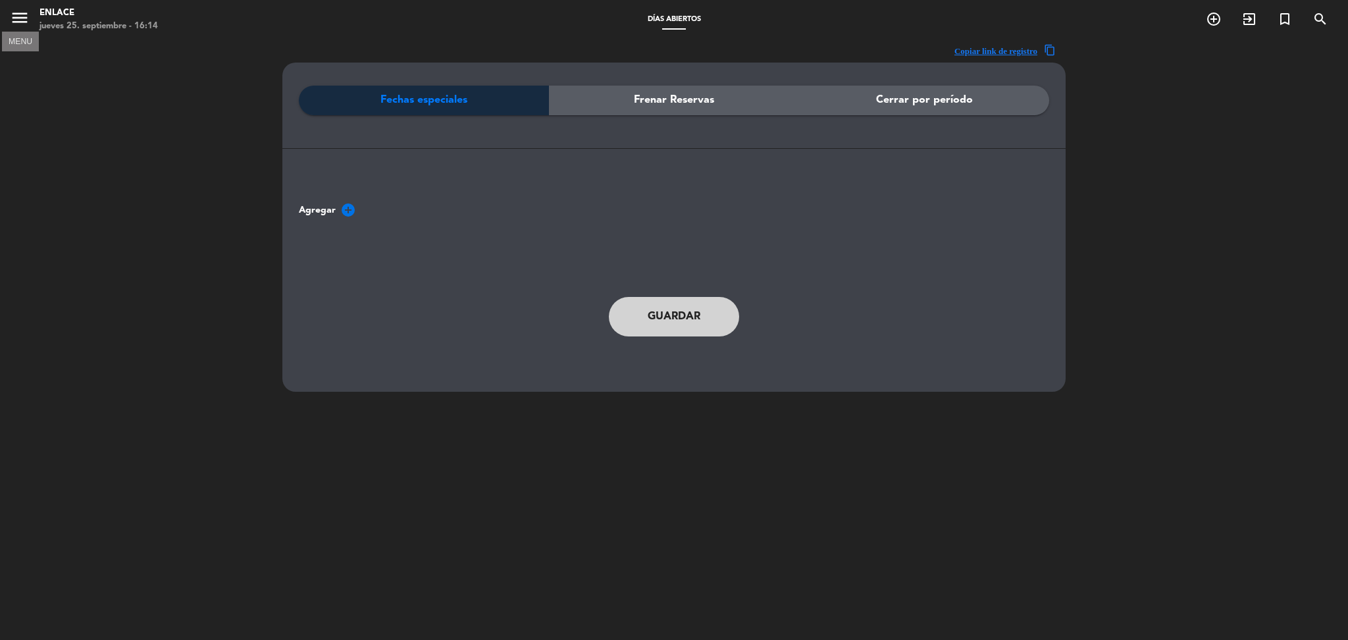
click at [16, 14] on icon "menu" at bounding box center [20, 18] width 20 height 20
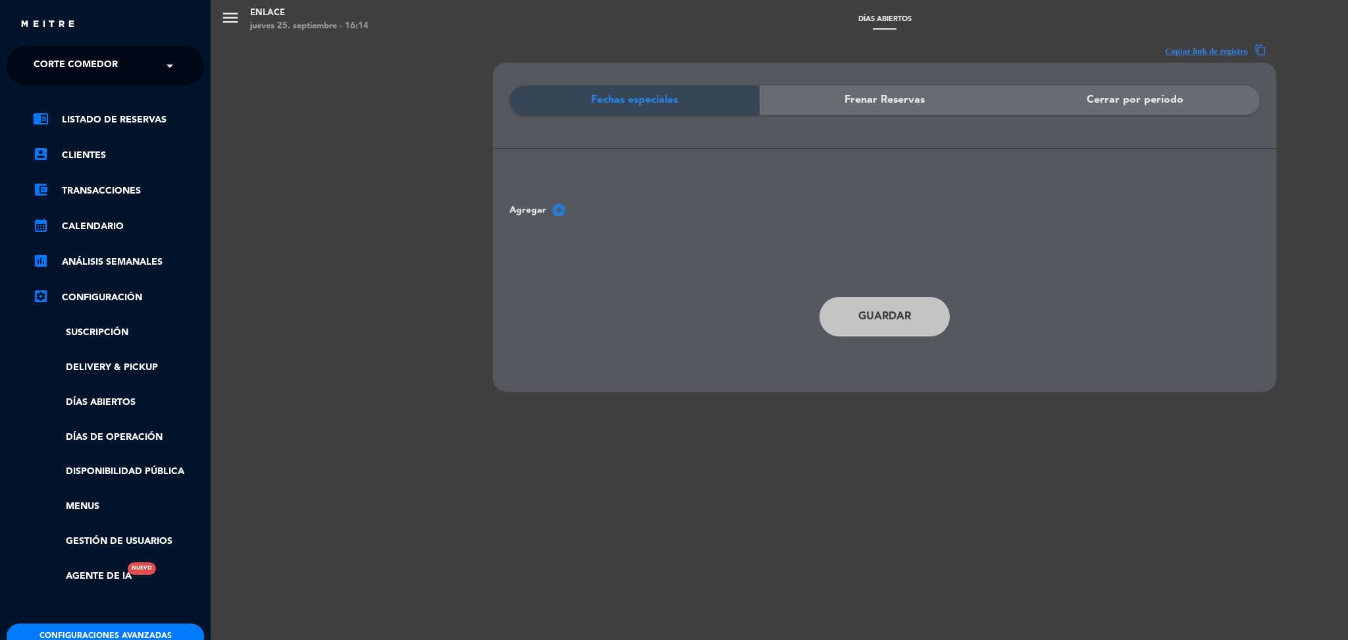
click at [114, 61] on span "Corte Comedor" at bounding box center [76, 66] width 84 height 28
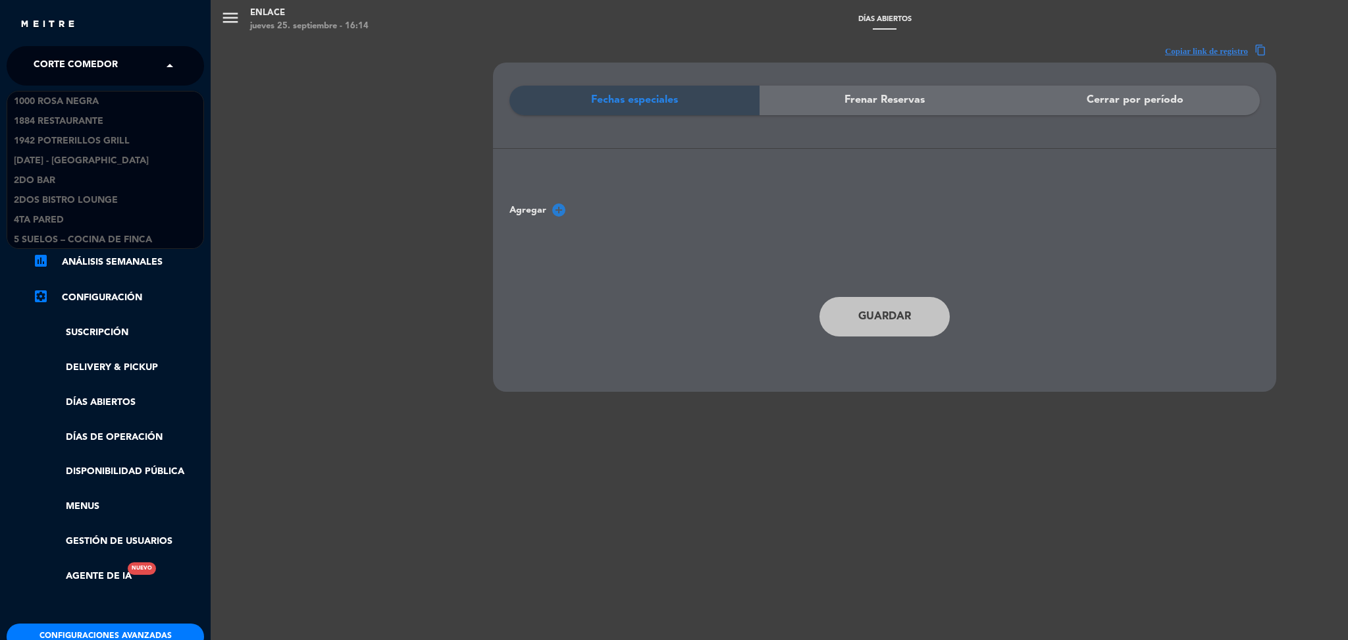
scroll to position [5310, 0]
click at [117, 94] on div "Corte Comedor" at bounding box center [105, 101] width 196 height 20
